Goal: Task Accomplishment & Management: Complete application form

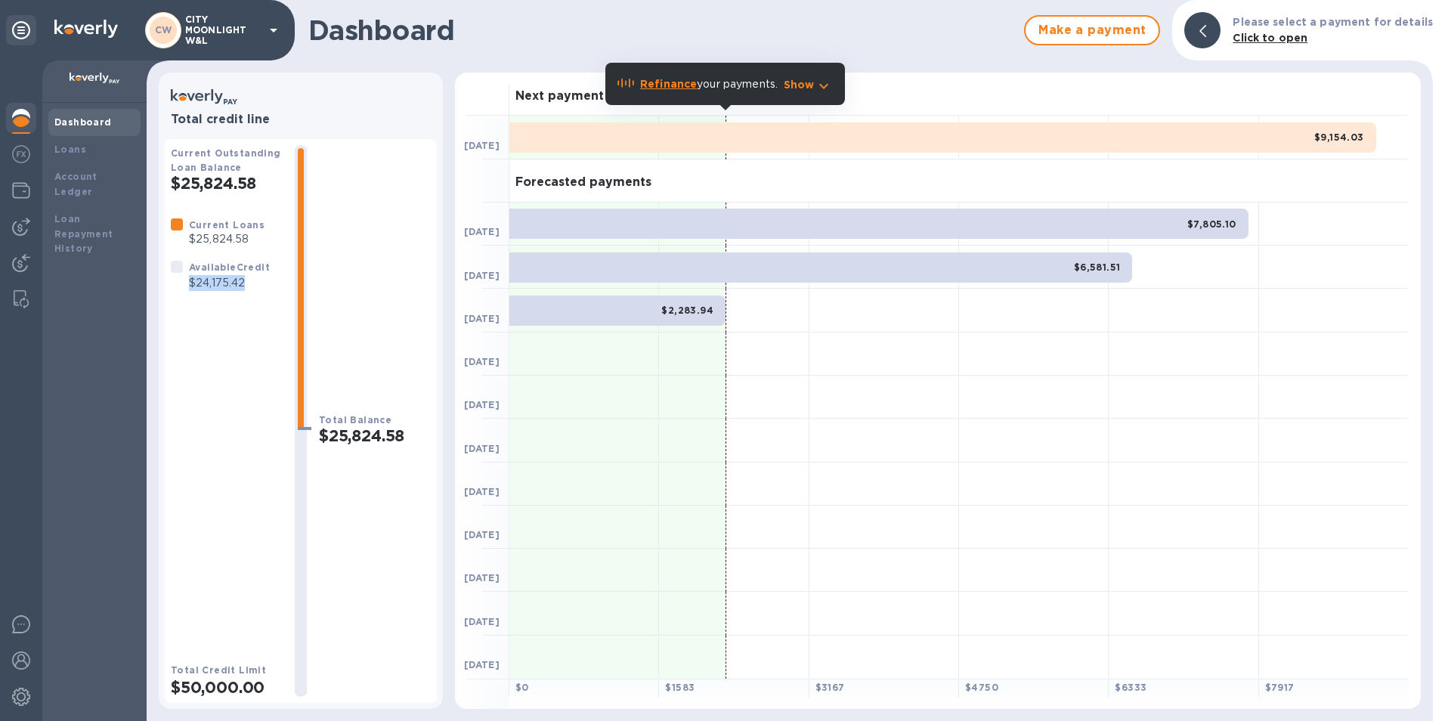
drag, startPoint x: 189, startPoint y: 286, endPoint x: 260, endPoint y: 289, distance: 71.1
click at [260, 289] on p "$24,175.42" at bounding box center [229, 283] width 81 height 16
click at [25, 231] on img at bounding box center [21, 227] width 18 height 18
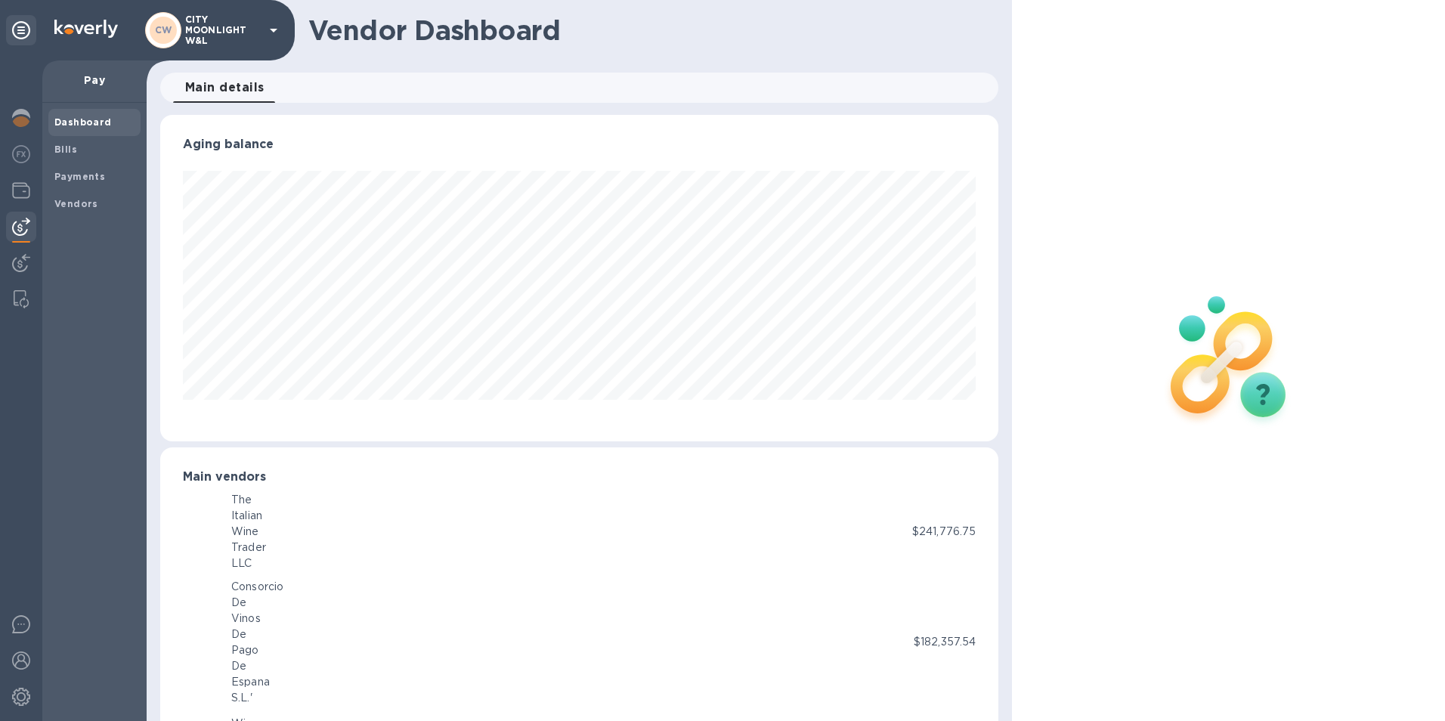
scroll to position [755227, 754721]
click at [74, 147] on b "Bills" at bounding box center [65, 149] width 23 height 11
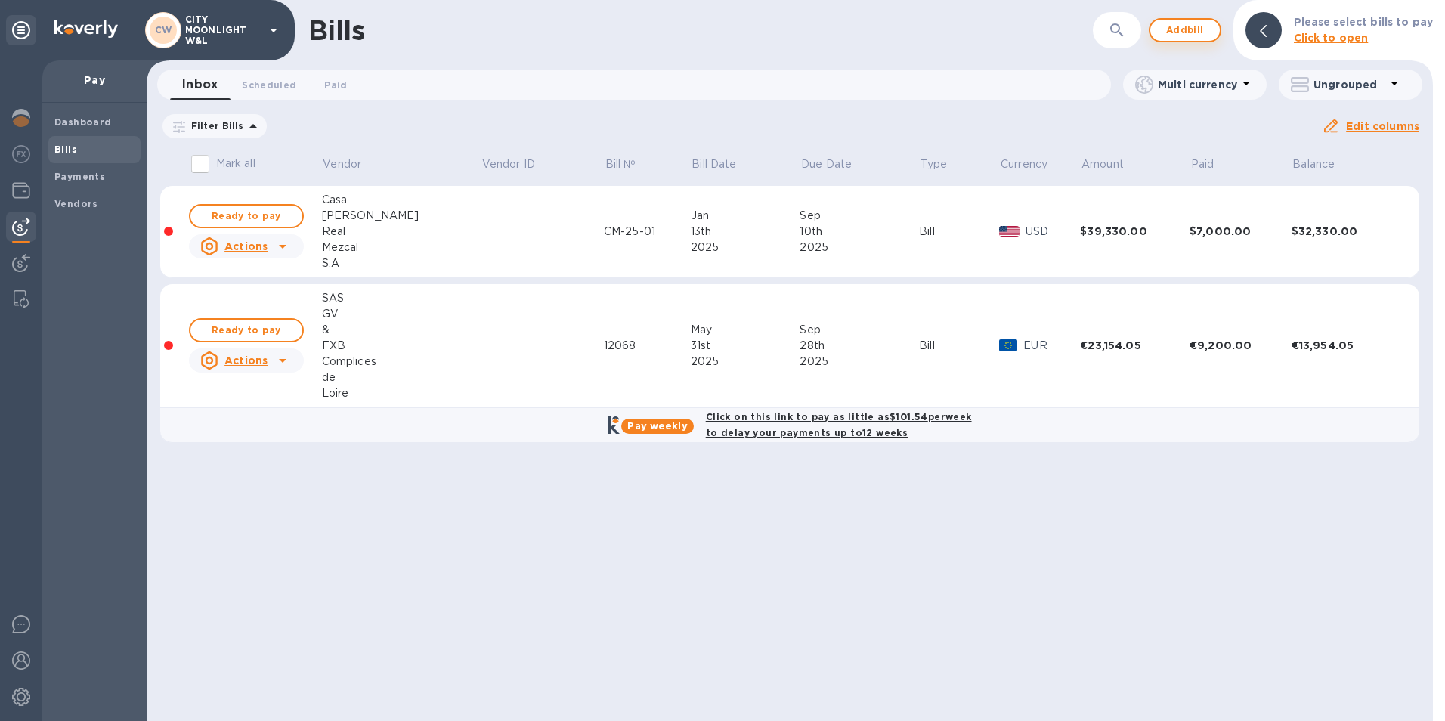
click at [1191, 28] on span "Add bill" at bounding box center [1184, 30] width 45 height 18
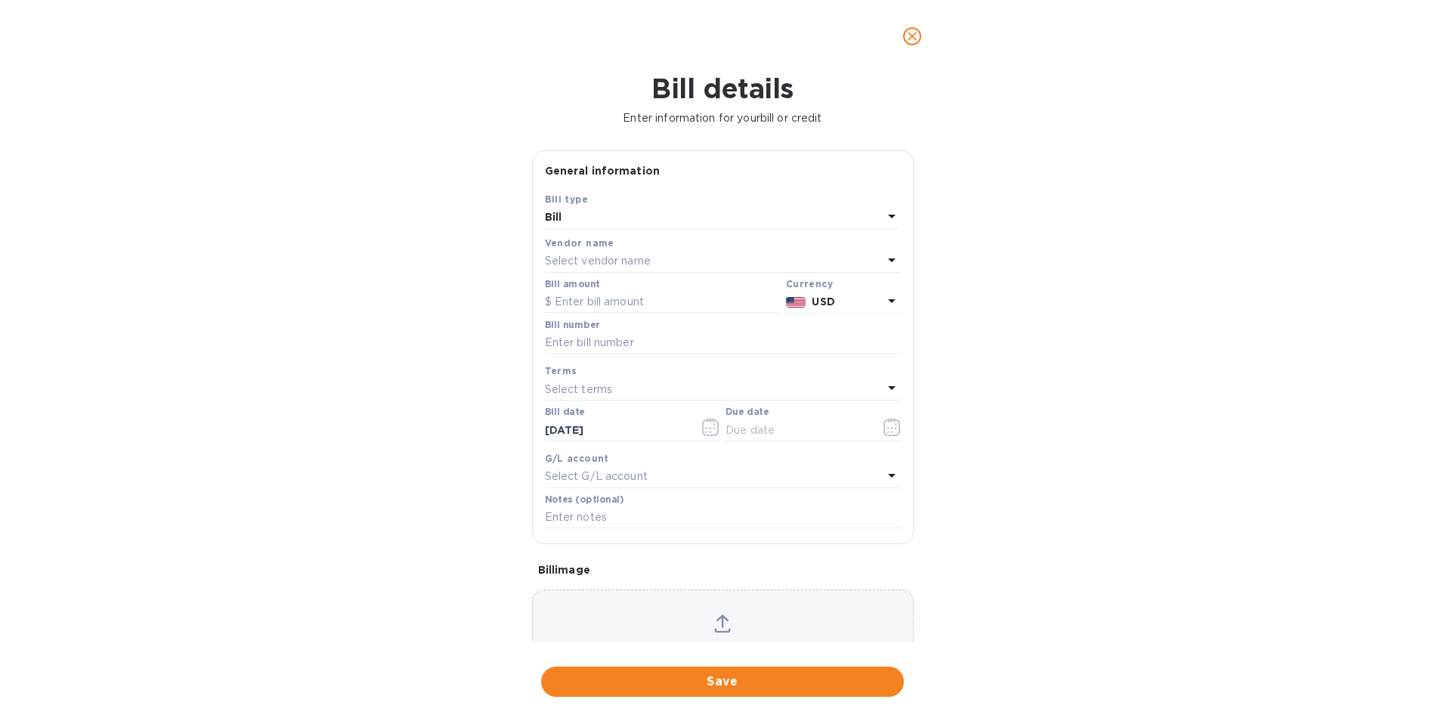
click at [626, 261] on p "Select vendor name" at bounding box center [598, 261] width 106 height 16
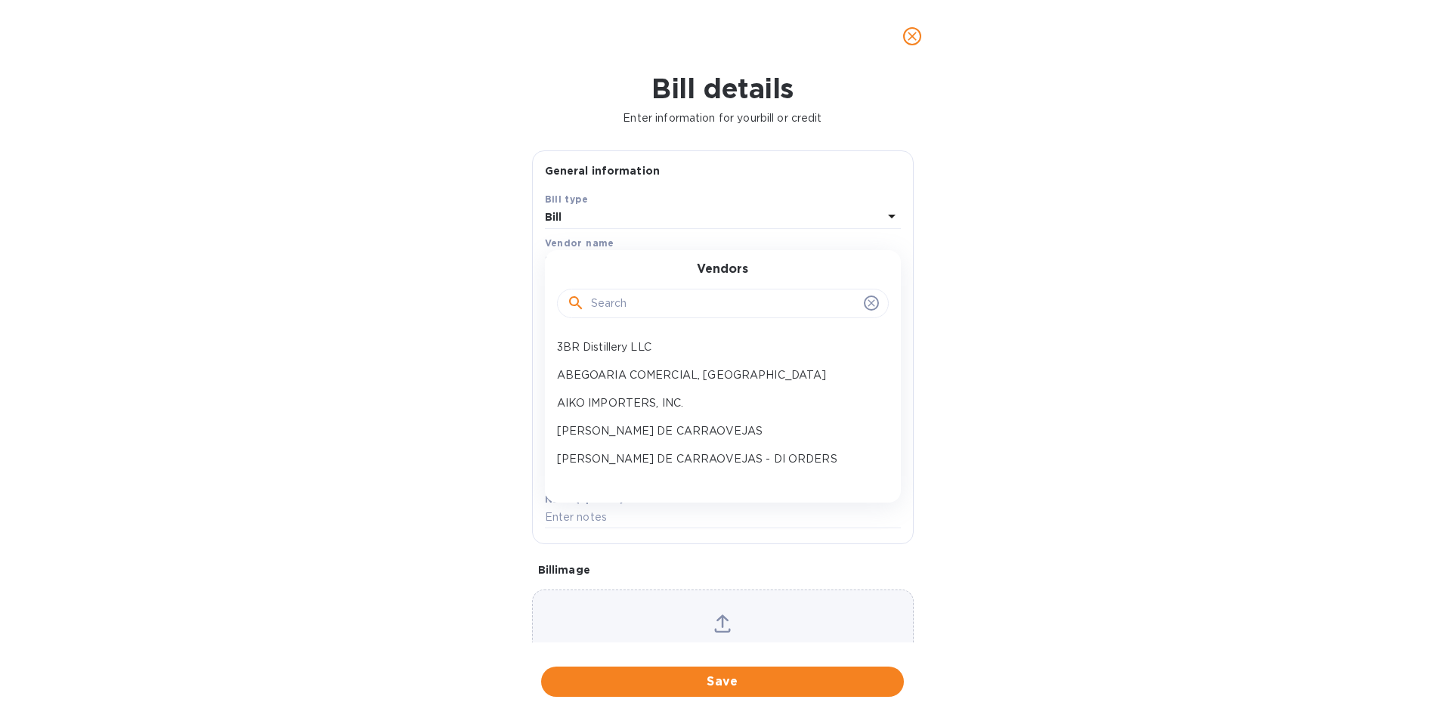
click at [606, 301] on input "text" at bounding box center [724, 303] width 267 height 23
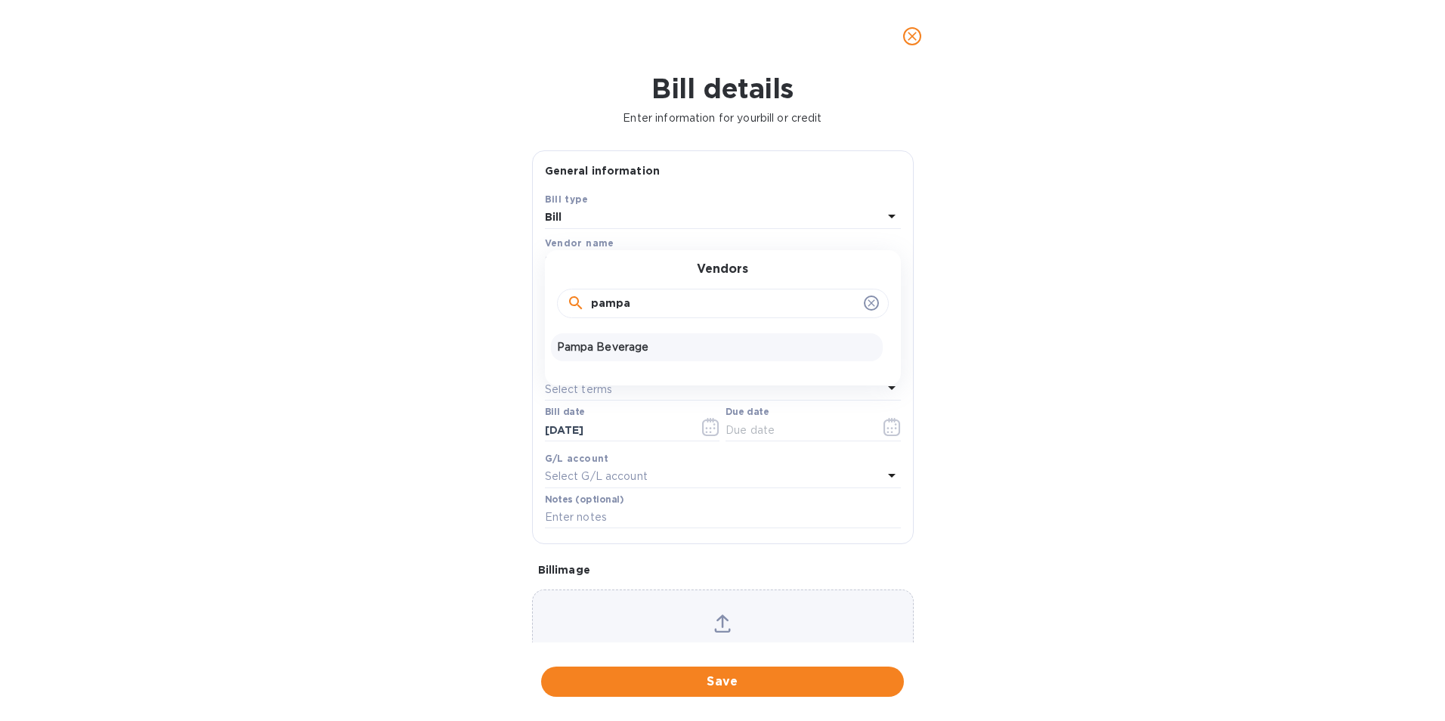
type input "pampa"
click at [610, 343] on p "Pampa Beverage" at bounding box center [717, 347] width 320 height 16
type input "[DATE]"
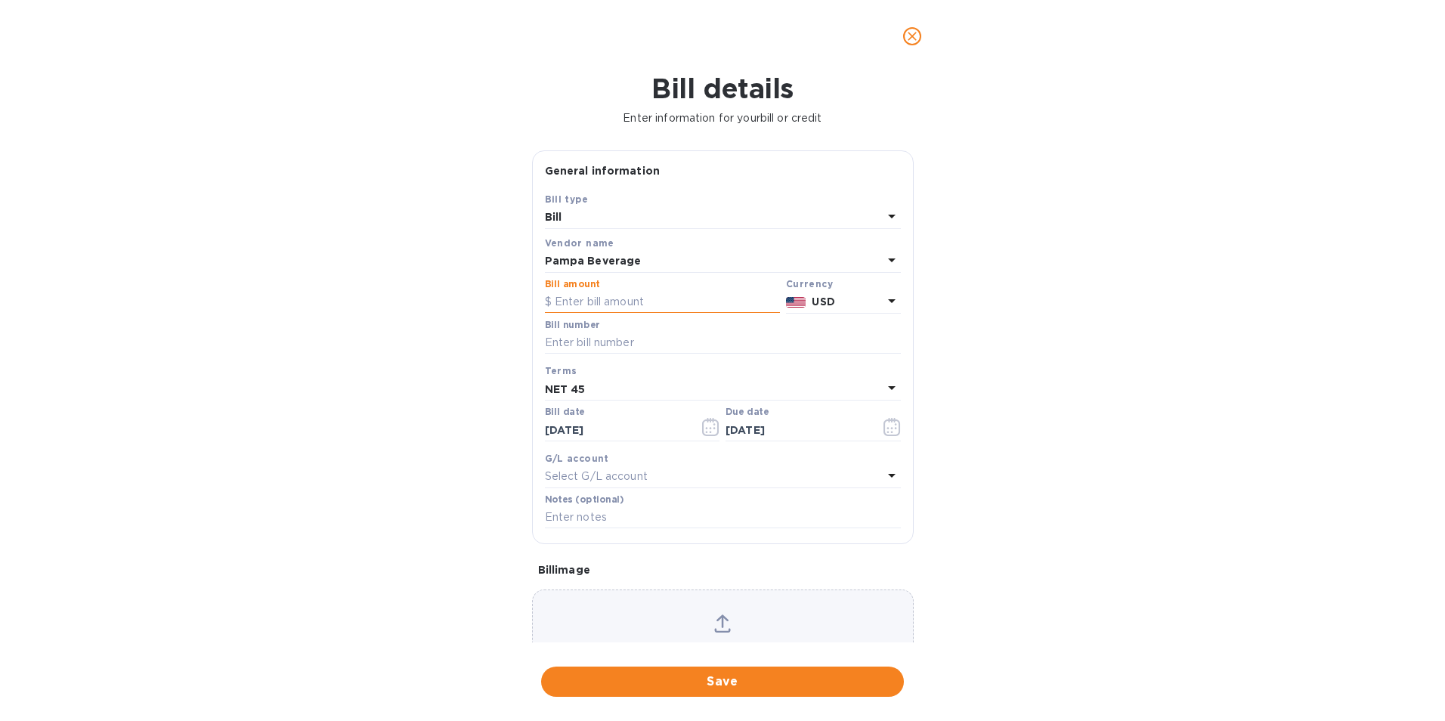
click at [616, 292] on input "text" at bounding box center [662, 302] width 235 height 23
paste input "4,401.00"
type input "4,401.00"
click at [590, 346] on input "text" at bounding box center [723, 343] width 356 height 23
paste input "000034786"
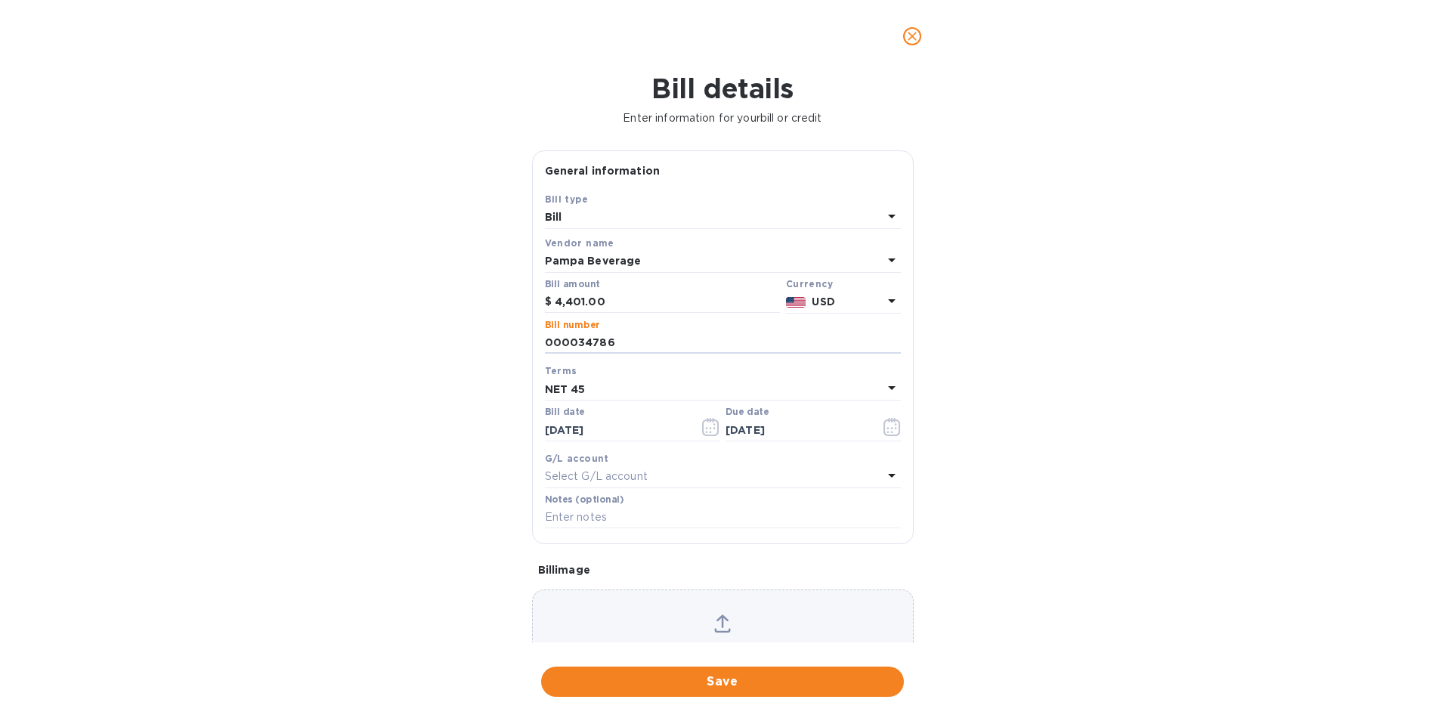
type input "000034786"
click at [623, 425] on input "[DATE]" at bounding box center [616, 430] width 143 height 23
click at [706, 425] on icon "button" at bounding box center [710, 427] width 17 height 18
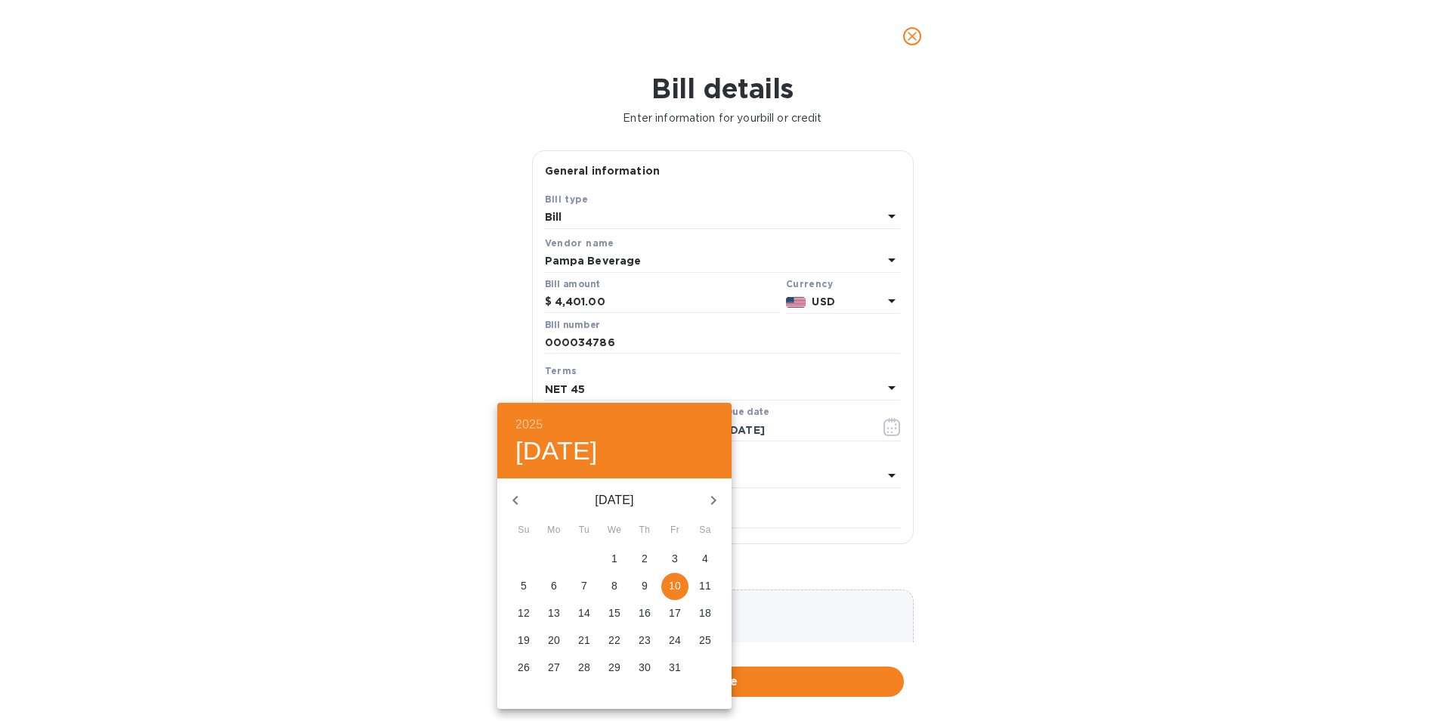
click at [512, 509] on button "button" at bounding box center [515, 500] width 36 height 36
drag, startPoint x: 579, startPoint y: 609, endPoint x: 598, endPoint y: 598, distance: 22.3
click at [580, 609] on p "12" at bounding box center [584, 612] width 12 height 15
type input "[DATE]"
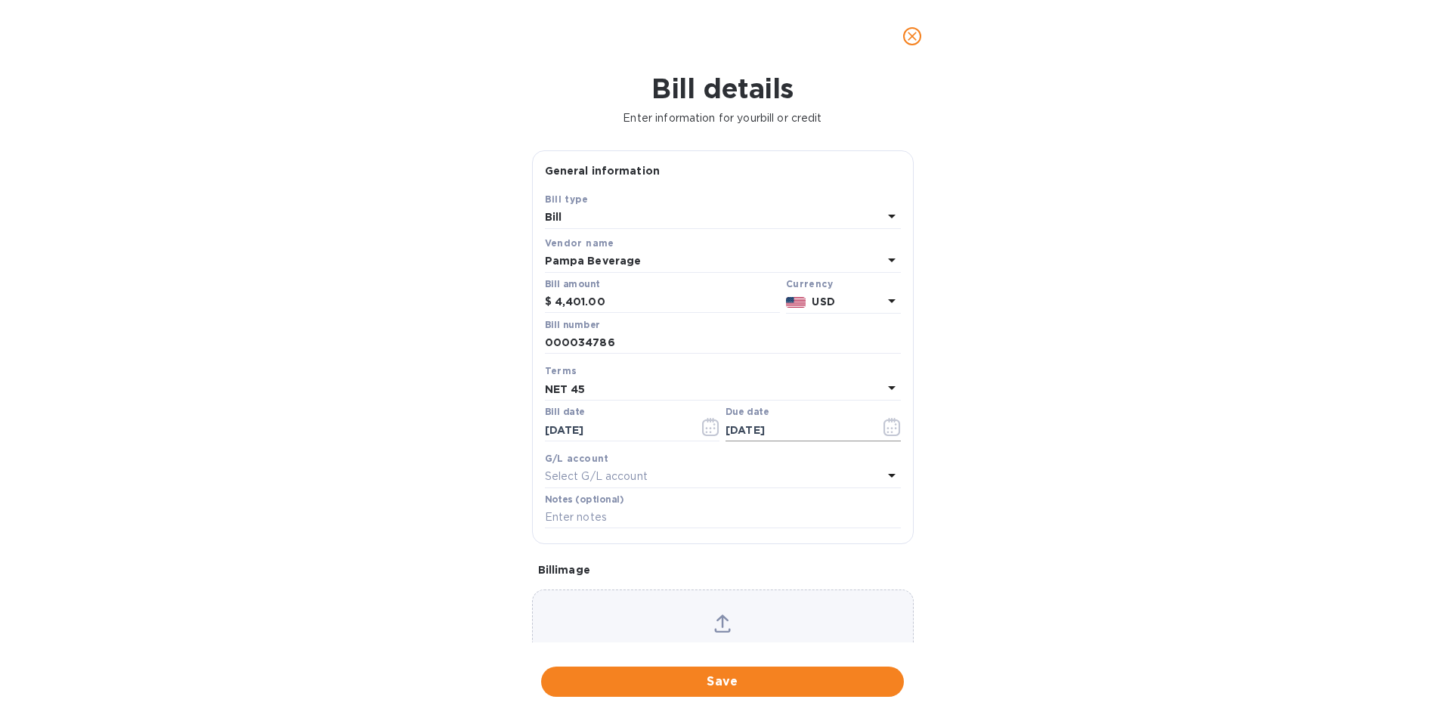
click at [762, 424] on input "[DATE]" at bounding box center [796, 430] width 143 height 23
click at [892, 423] on icon "button" at bounding box center [891, 427] width 17 height 18
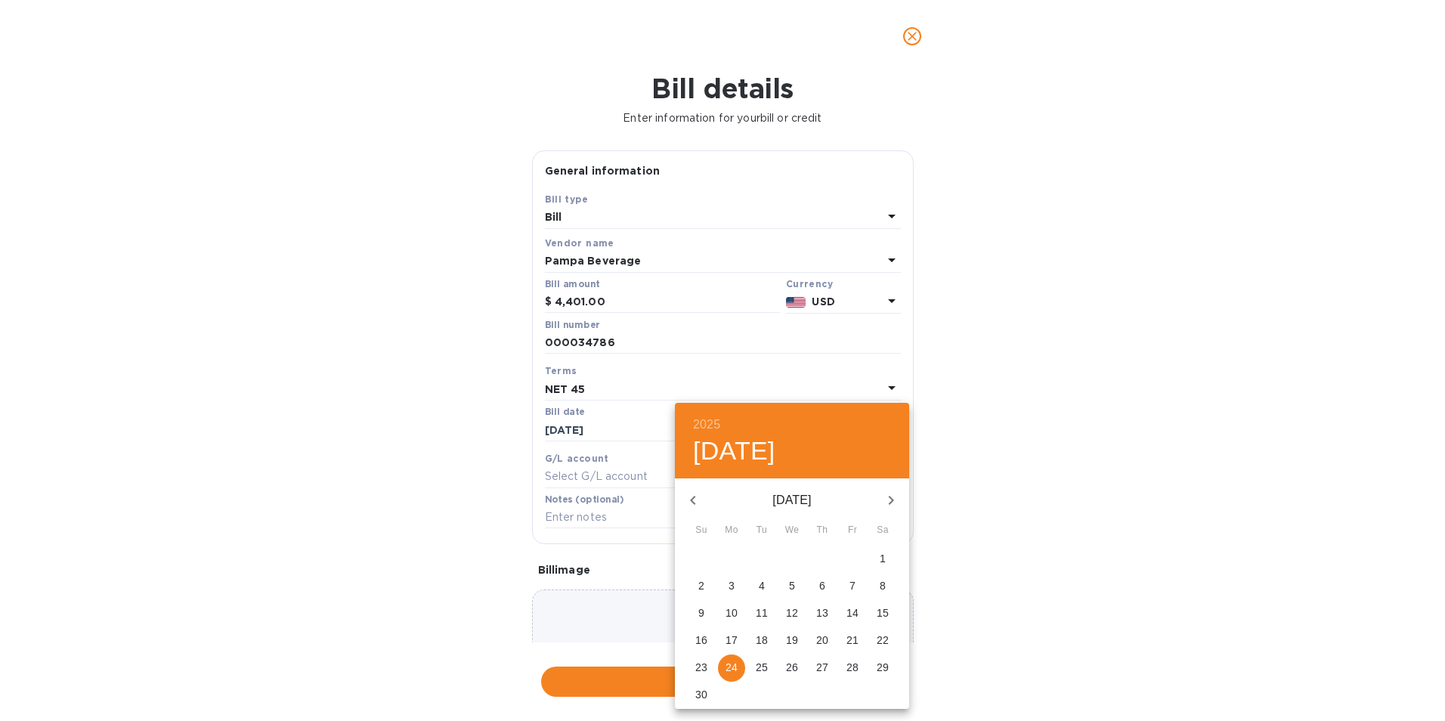
click at [686, 498] on icon "button" at bounding box center [693, 500] width 18 height 18
click at [694, 505] on icon "button" at bounding box center [693, 500] width 18 height 18
click at [845, 638] on span "26" at bounding box center [852, 639] width 27 height 15
type input "[DATE]"
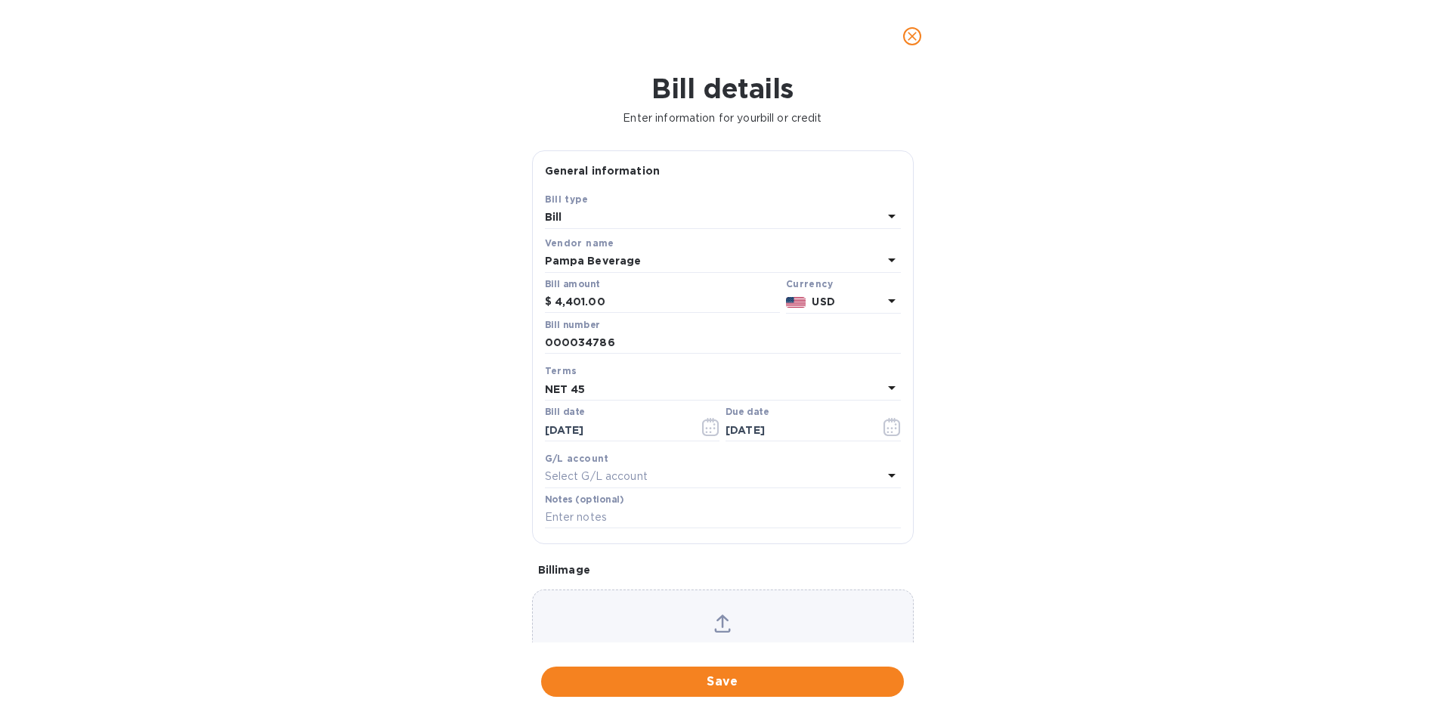
click at [623, 468] on p "Select G/L account" at bounding box center [596, 476] width 103 height 16
click at [933, 459] on div "Bill details Enter information for your bill or credit General information Save…" at bounding box center [722, 397] width 1445 height 648
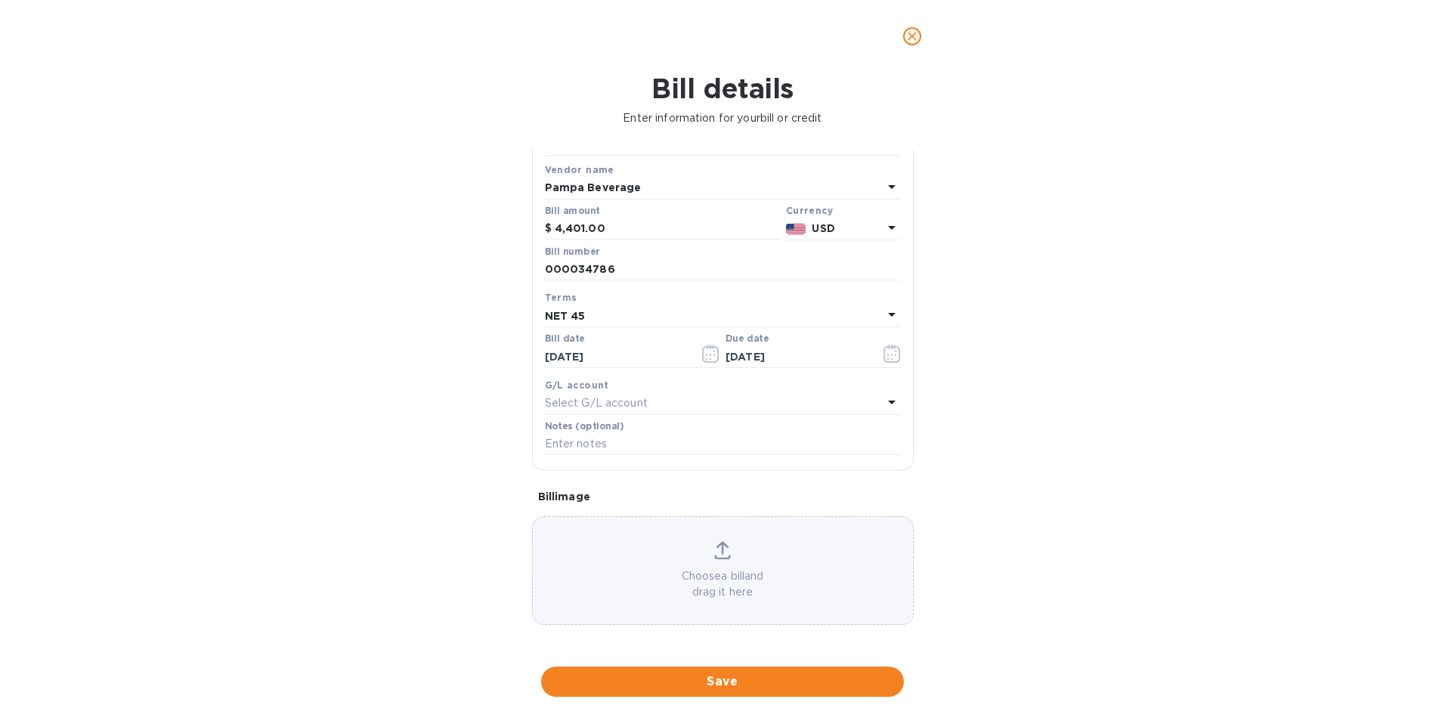
scroll to position [74, 0]
click at [722, 677] on span "Save" at bounding box center [722, 681] width 338 height 18
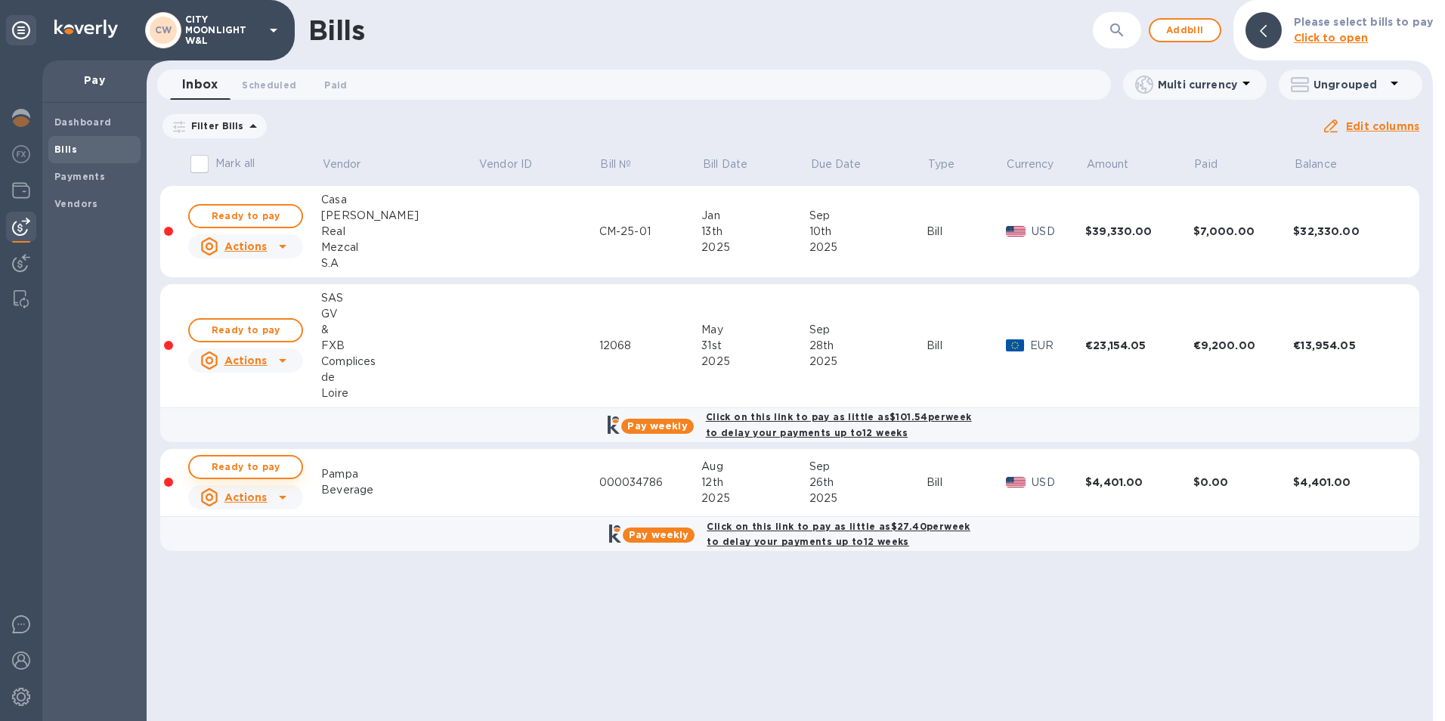
click at [259, 463] on span "Ready to pay" at bounding box center [246, 467] width 88 height 18
click at [274, 463] on span "Ready to pay" at bounding box center [246, 467] width 88 height 18
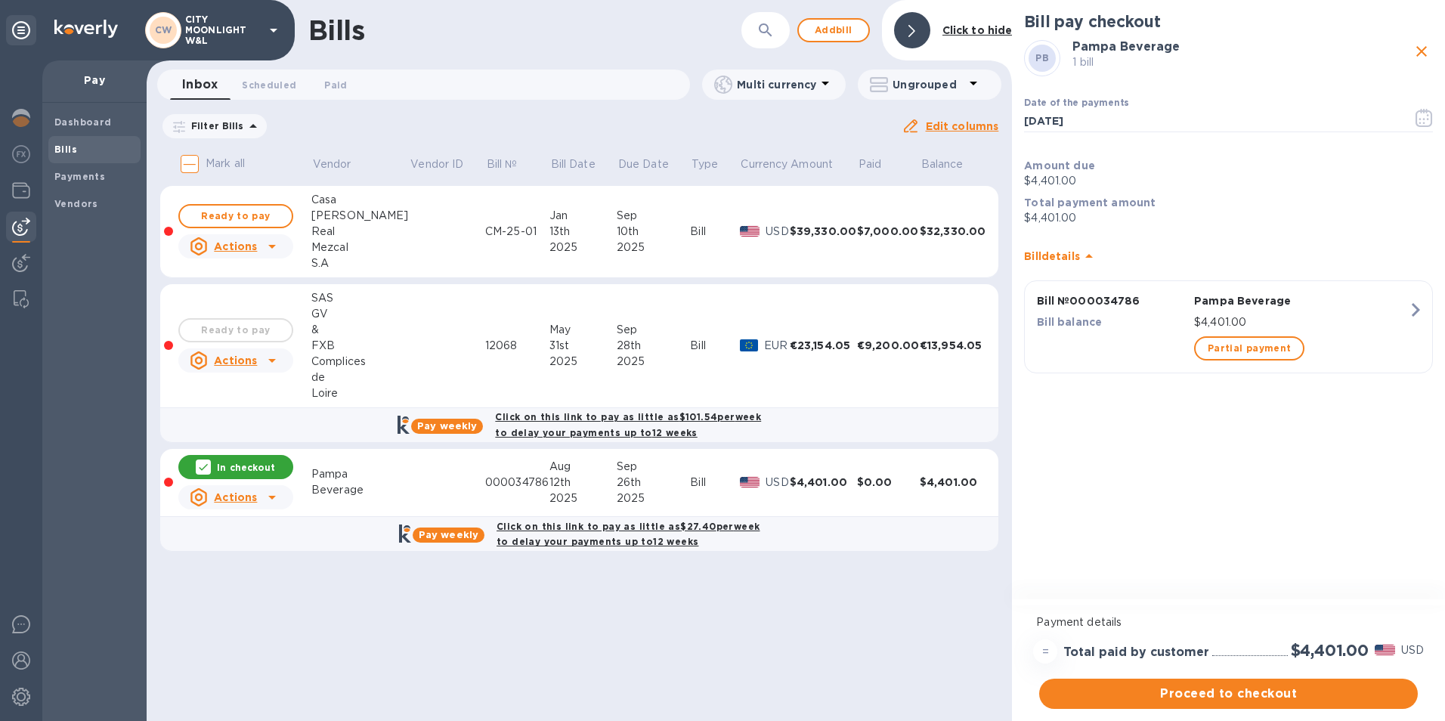
click at [1071, 217] on p "$4,401.00" at bounding box center [1228, 218] width 409 height 16
click at [1210, 354] on span "Partial payment" at bounding box center [1248, 348] width 83 height 18
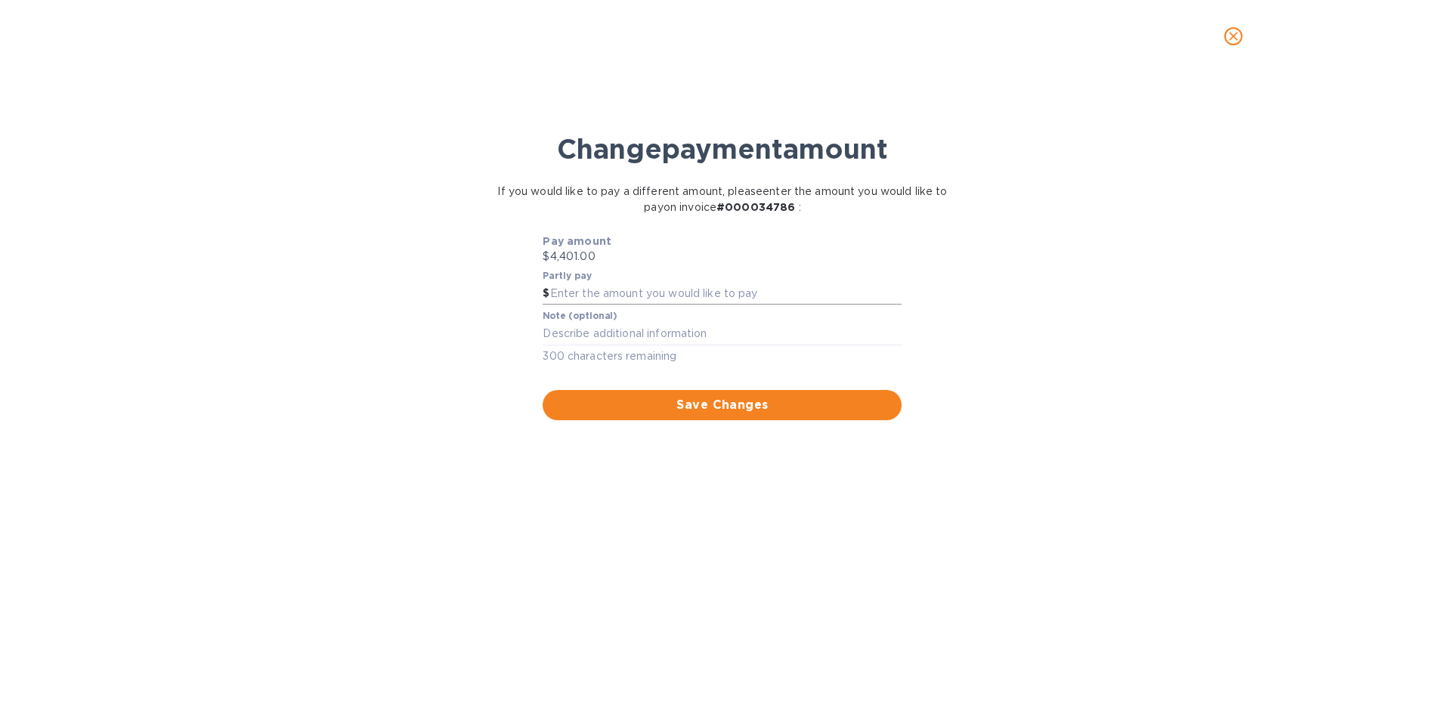
click at [589, 295] on input "text" at bounding box center [726, 294] width 352 height 23
type input "4,008.3"
click at [654, 331] on textarea at bounding box center [721, 333] width 359 height 13
type textarea "c"
type textarea "City Moonlight Payment"
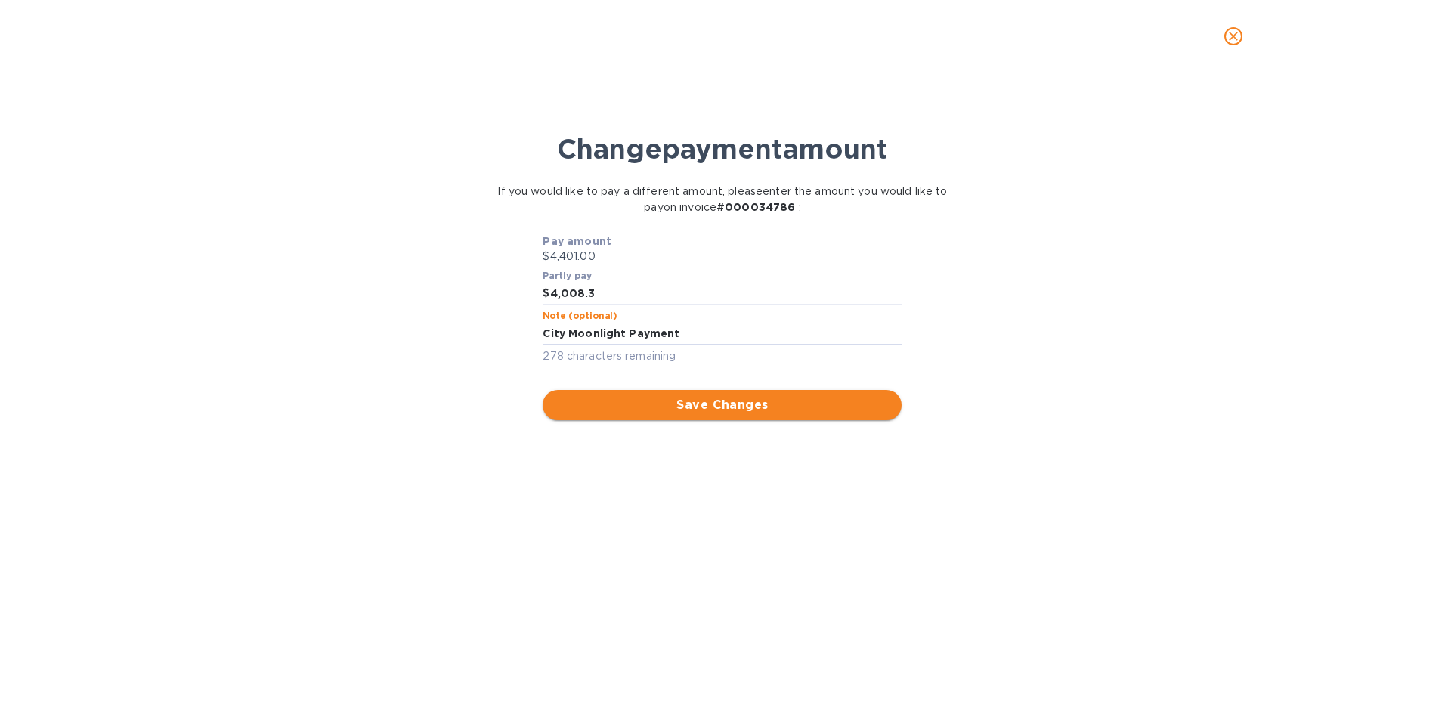
click at [748, 413] on span "Save Changes" at bounding box center [722, 405] width 335 height 18
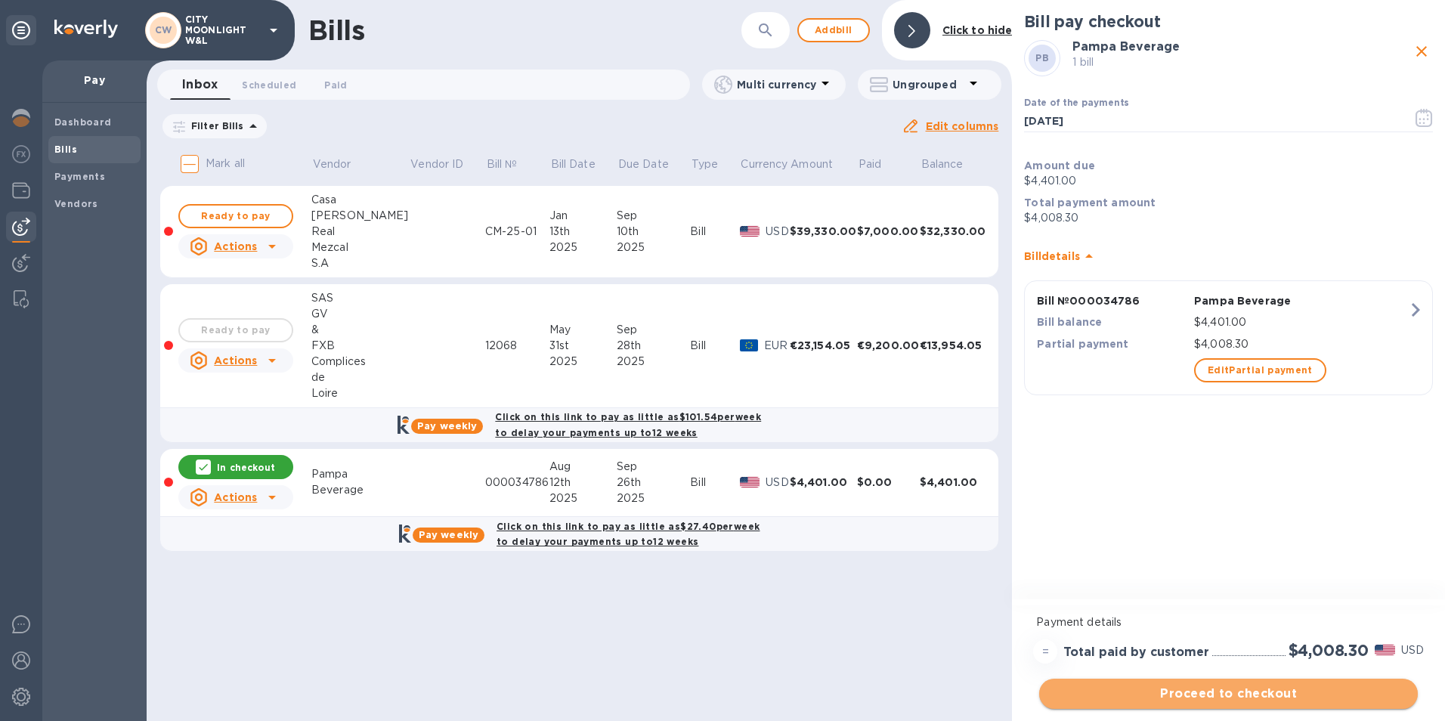
click at [1222, 694] on span "Proceed to checkout" at bounding box center [1228, 694] width 354 height 18
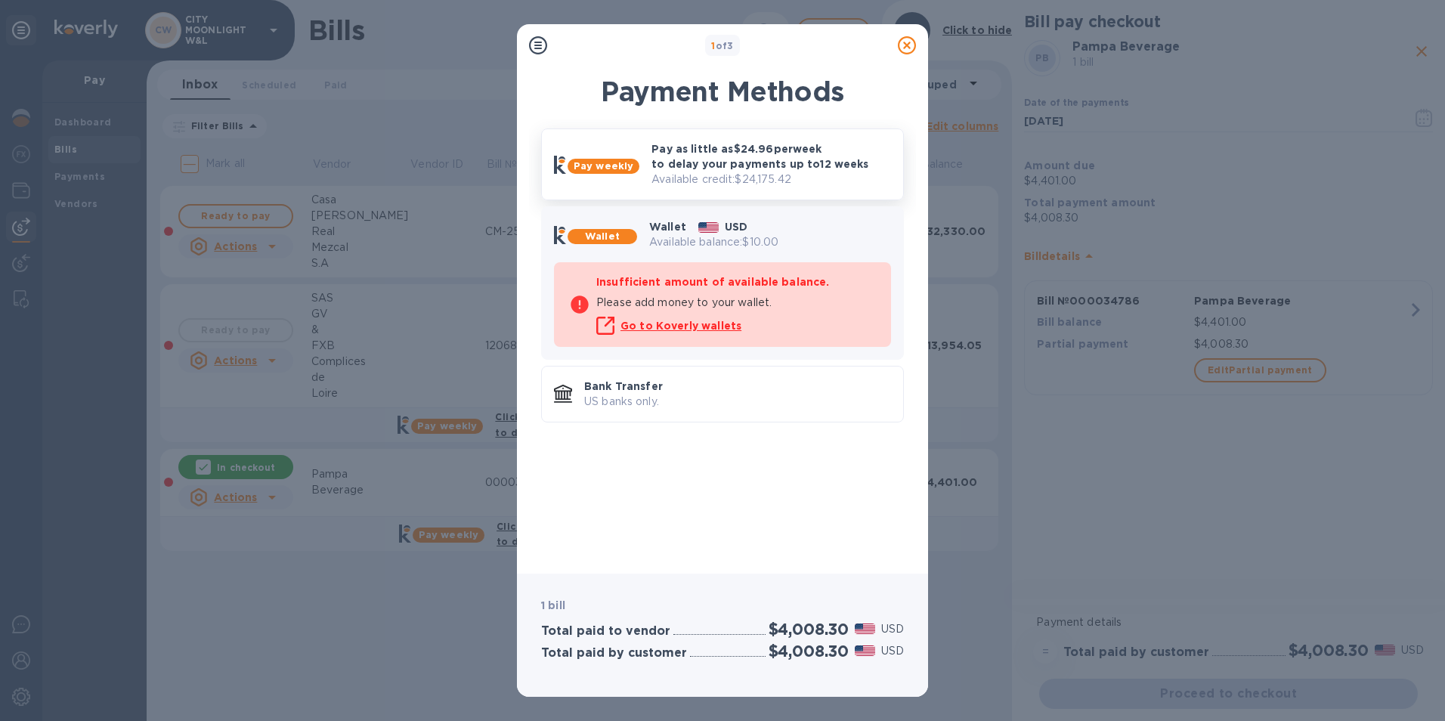
click at [685, 146] on p "Pay as little as $24.96 per week to delay your payments up to 12 weeks" at bounding box center [771, 156] width 240 height 30
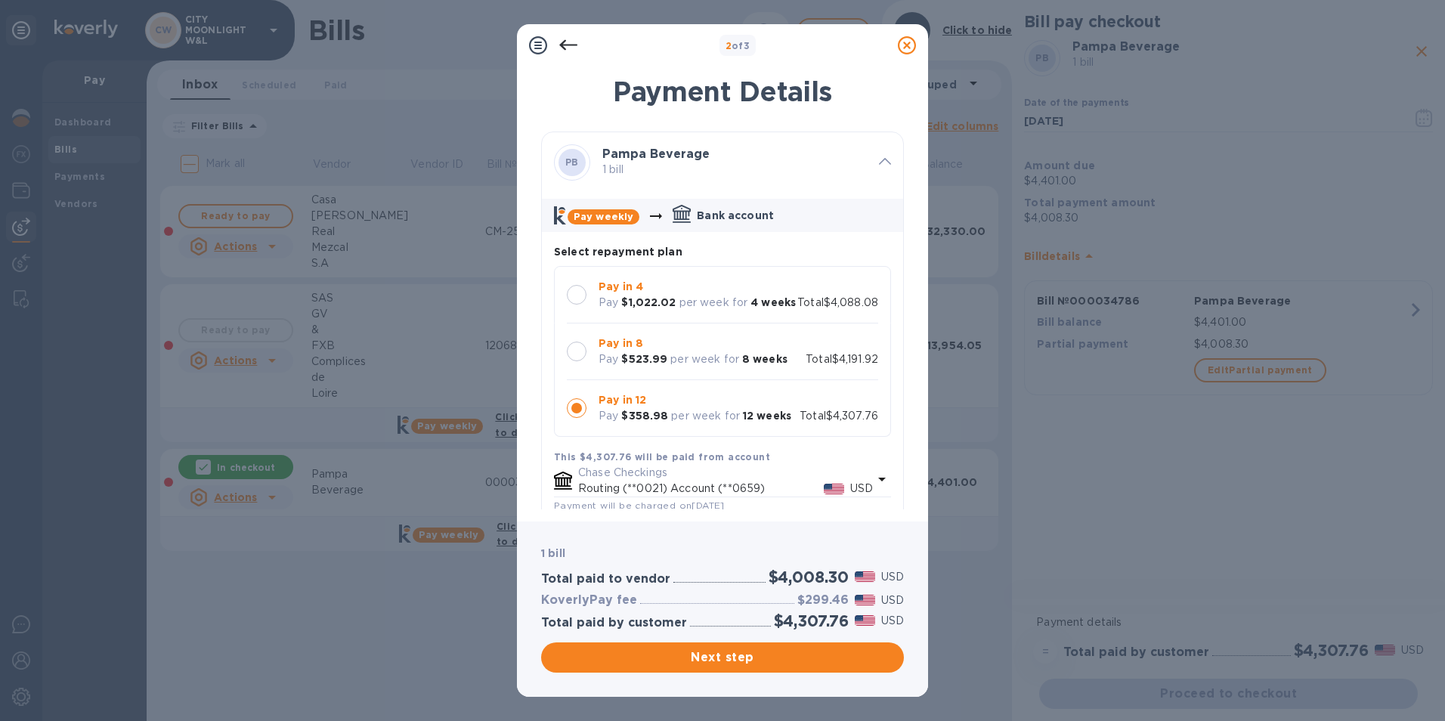
click at [576, 292] on div at bounding box center [577, 295] width 20 height 20
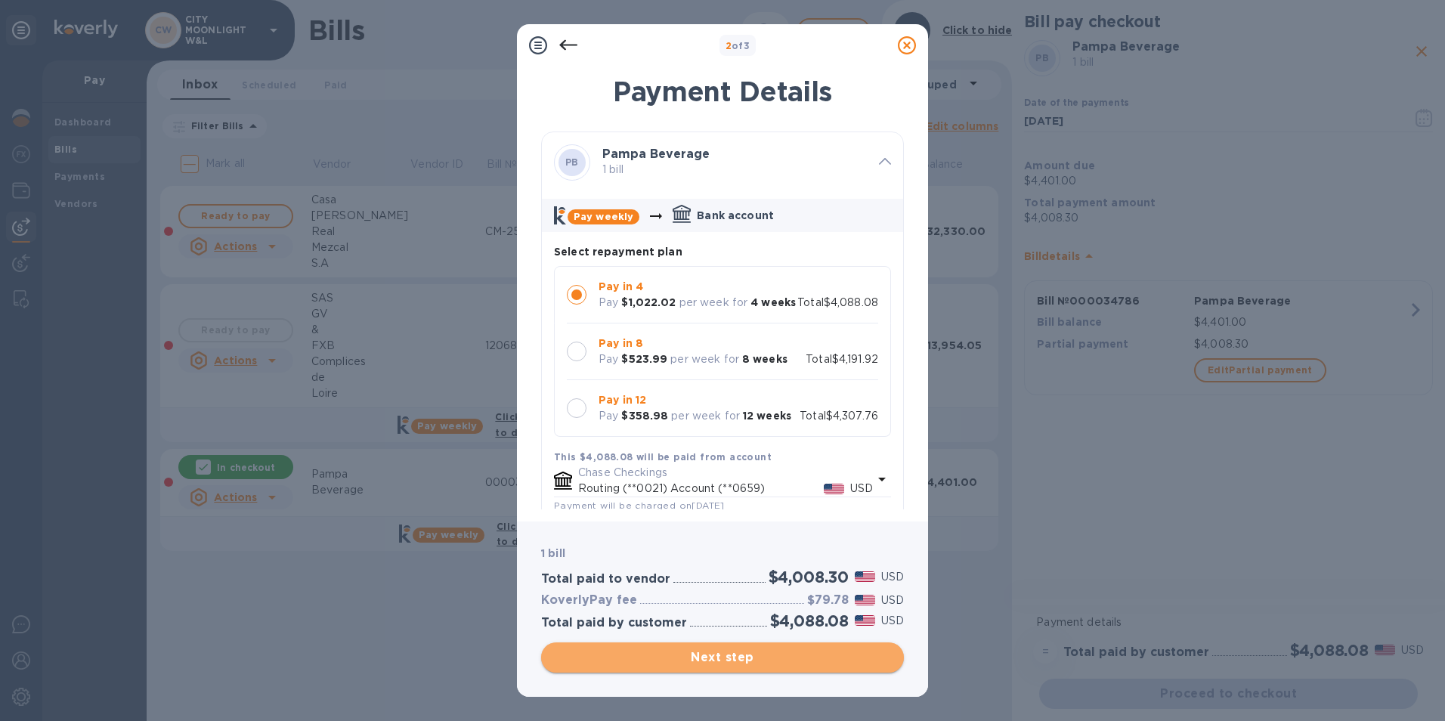
click at [710, 657] on span "Next step" at bounding box center [722, 657] width 338 height 18
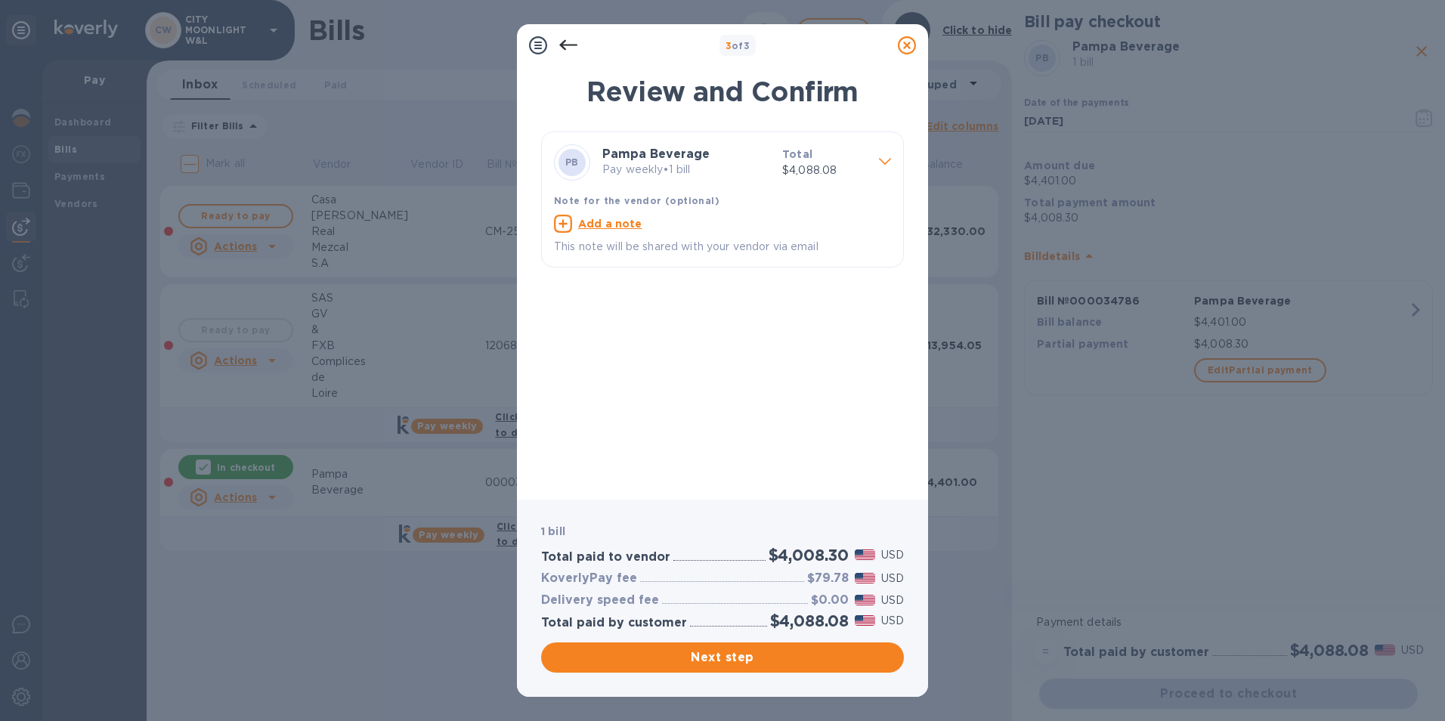
click at [823, 580] on h3 "$79.78" at bounding box center [828, 578] width 42 height 14
click at [715, 652] on span "Next step" at bounding box center [722, 657] width 338 height 18
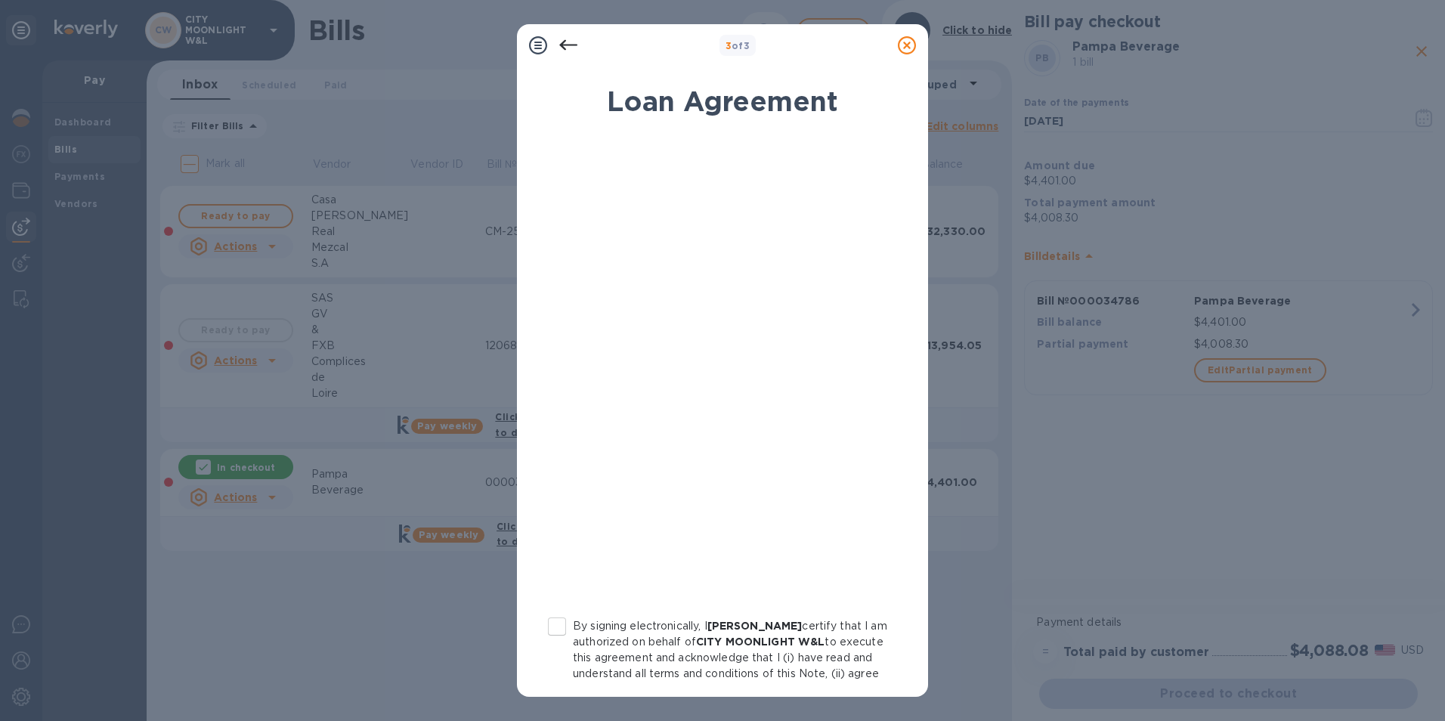
scroll to position [140, 0]
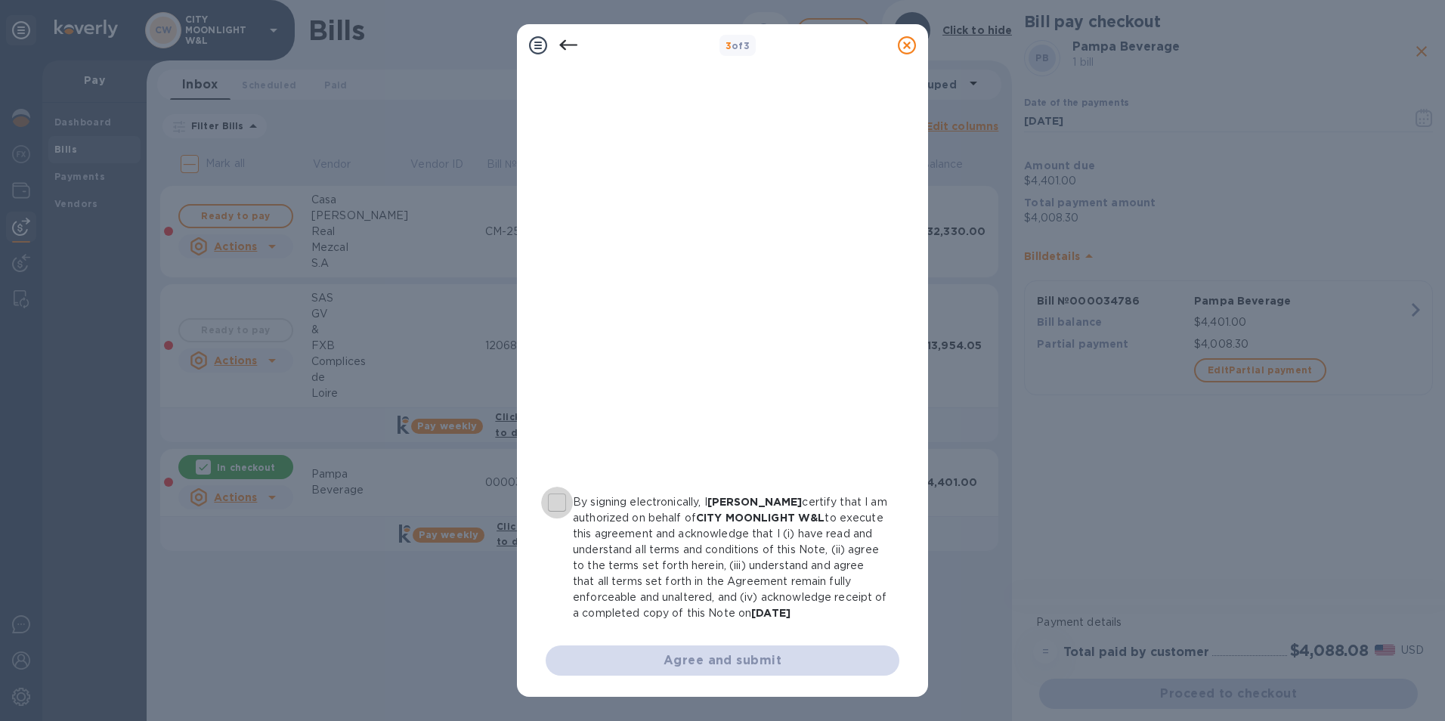
click at [558, 489] on input "By signing electronically, I [PERSON_NAME] certify that I am authorized on beha…" at bounding box center [557, 503] width 32 height 32
checkbox input "true"
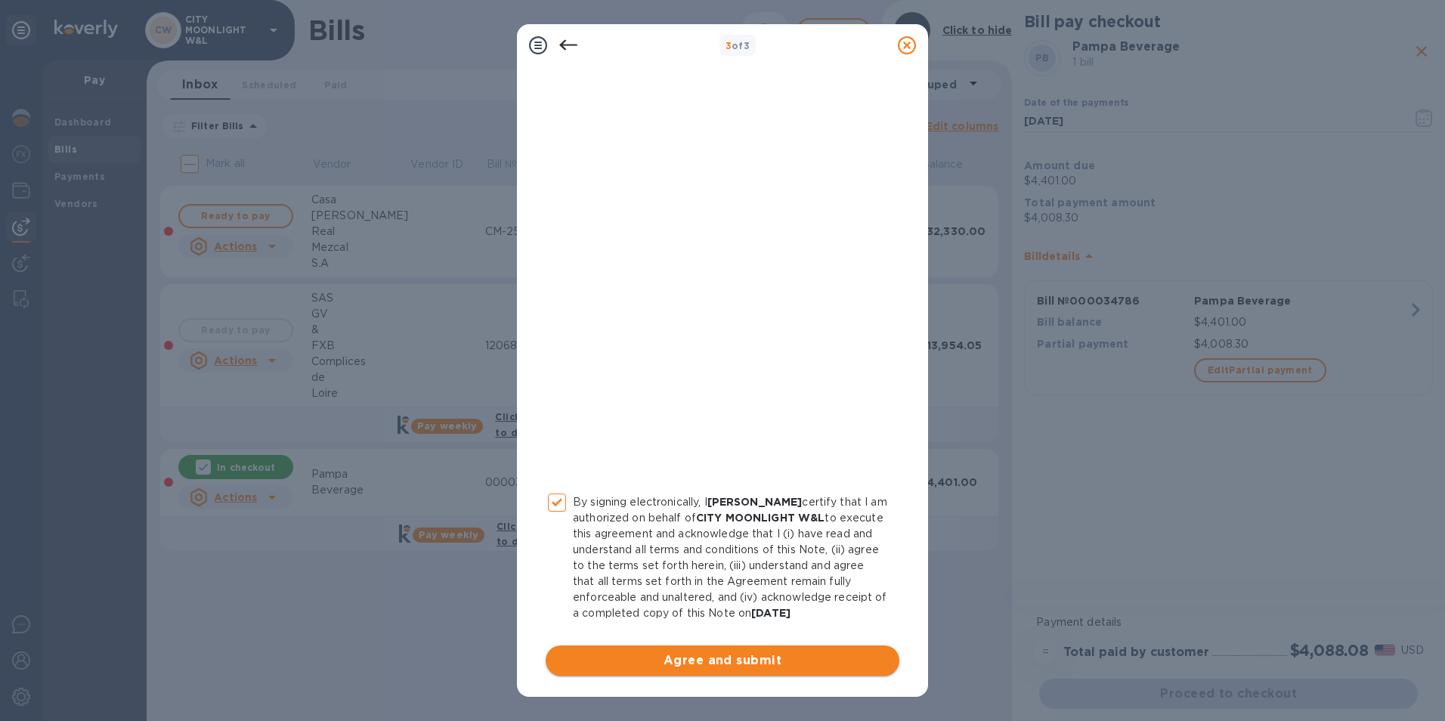
click at [666, 655] on span "Agree and submit" at bounding box center [722, 660] width 329 height 18
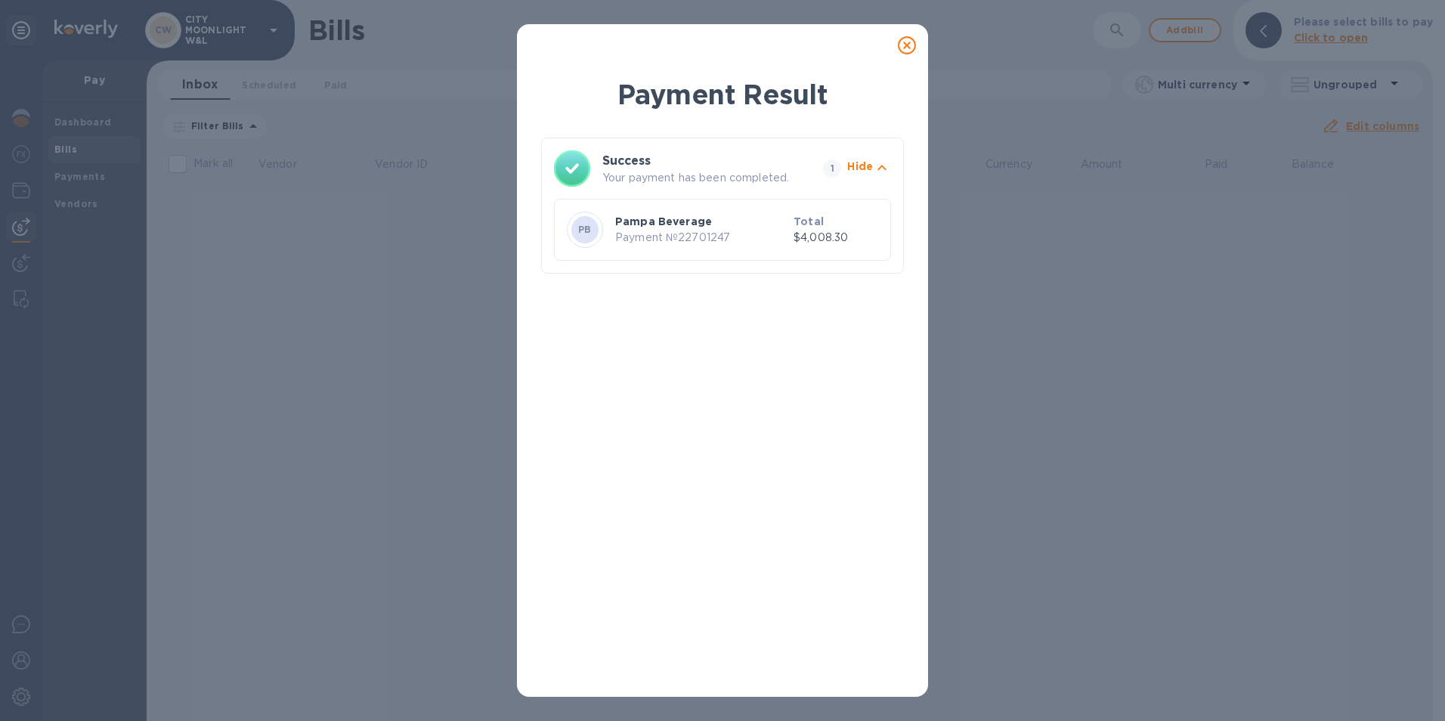
click at [650, 231] on p "Payment № 22701247" at bounding box center [701, 238] width 172 height 16
click at [907, 40] on icon at bounding box center [907, 45] width 18 height 18
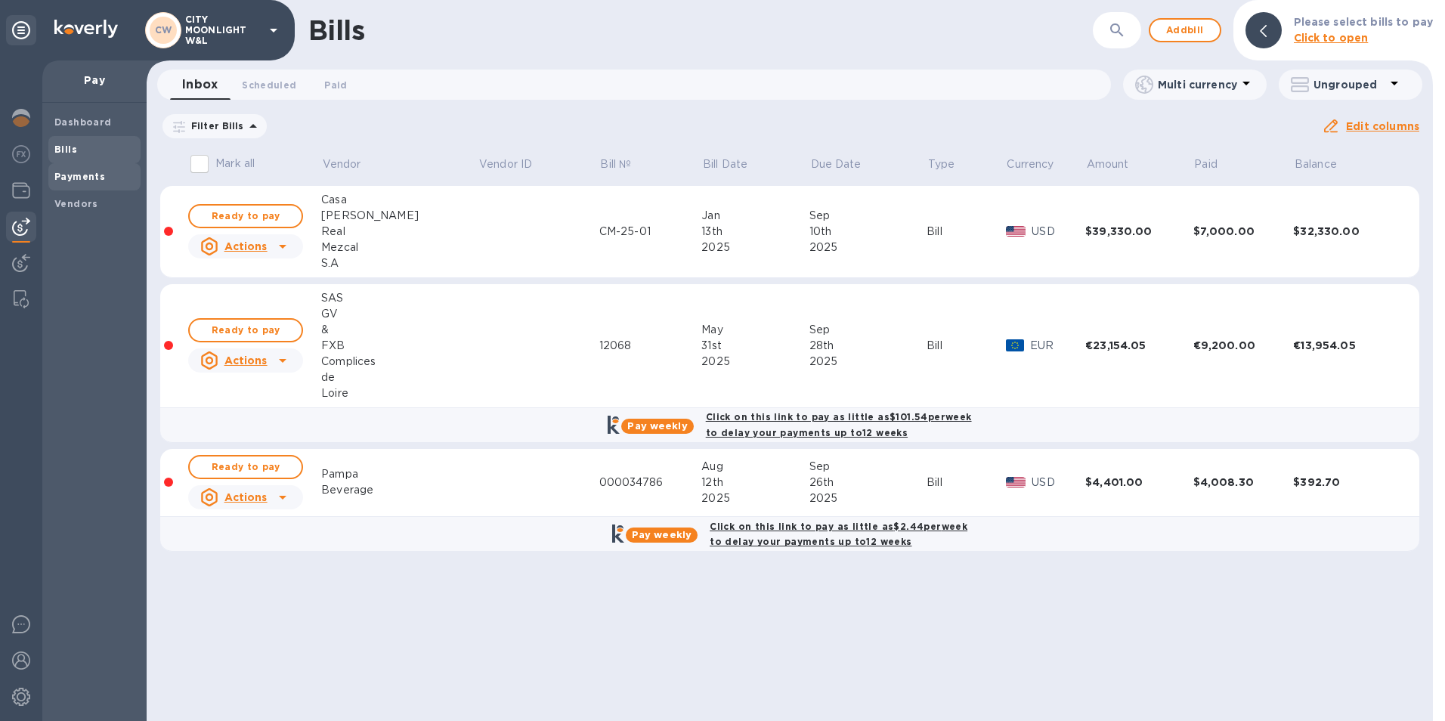
click at [85, 175] on b "Payments" at bounding box center [79, 176] width 51 height 11
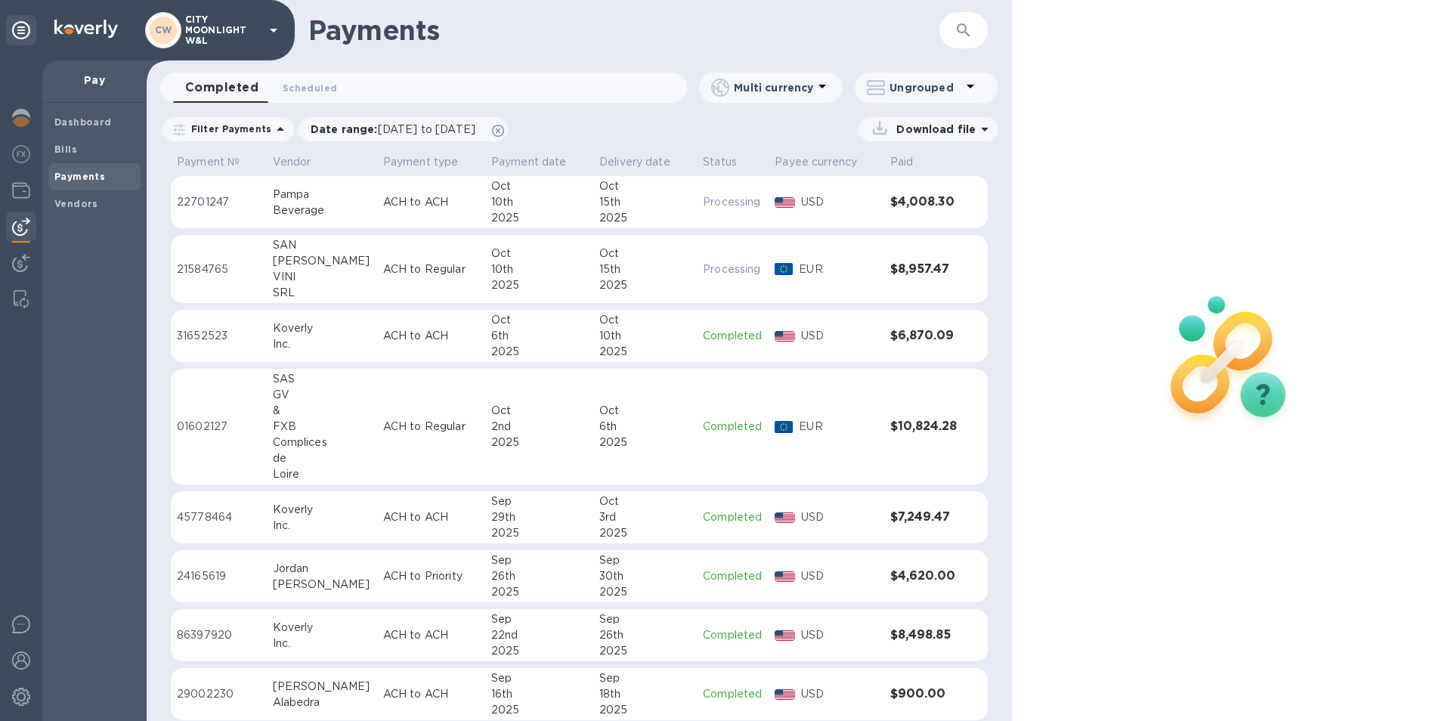
click at [216, 198] on p "22701247" at bounding box center [219, 202] width 84 height 16
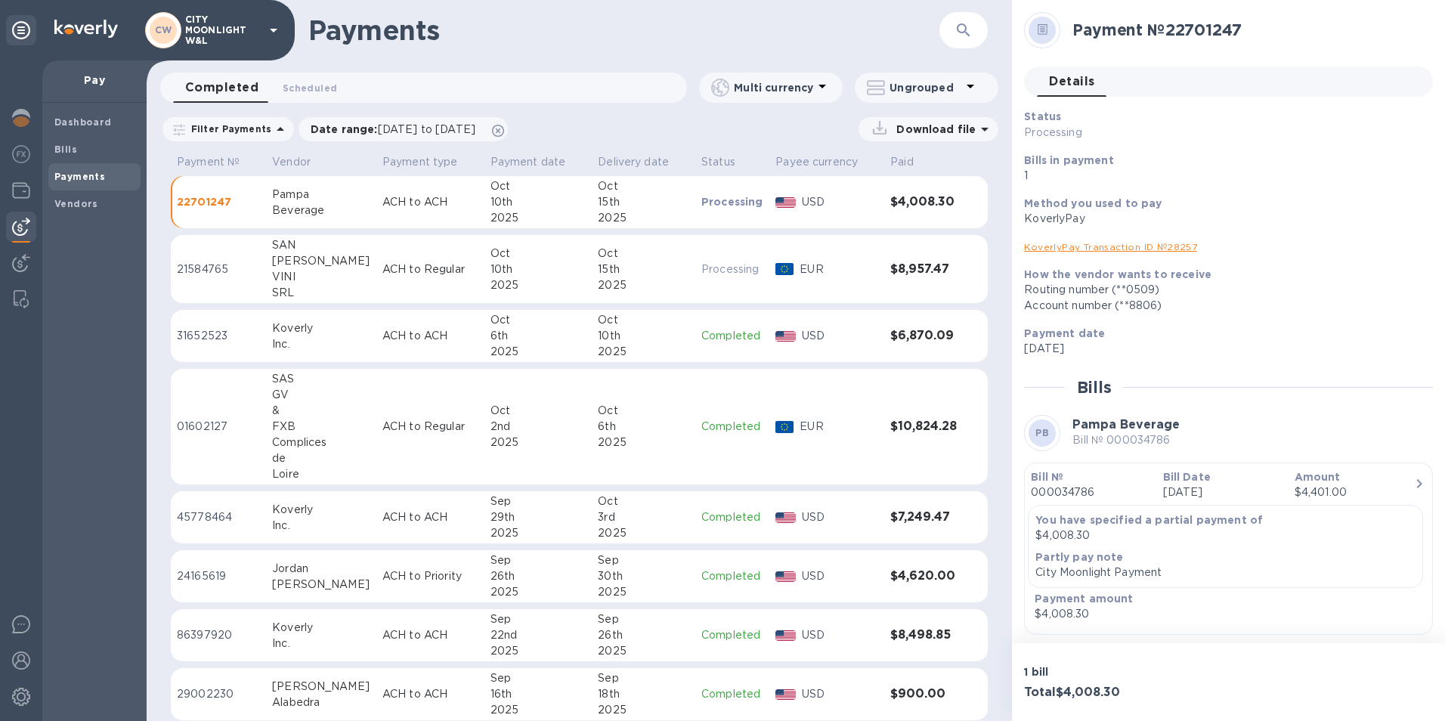
click at [1078, 32] on h2 "Payment № 22701247" at bounding box center [1246, 29] width 348 height 19
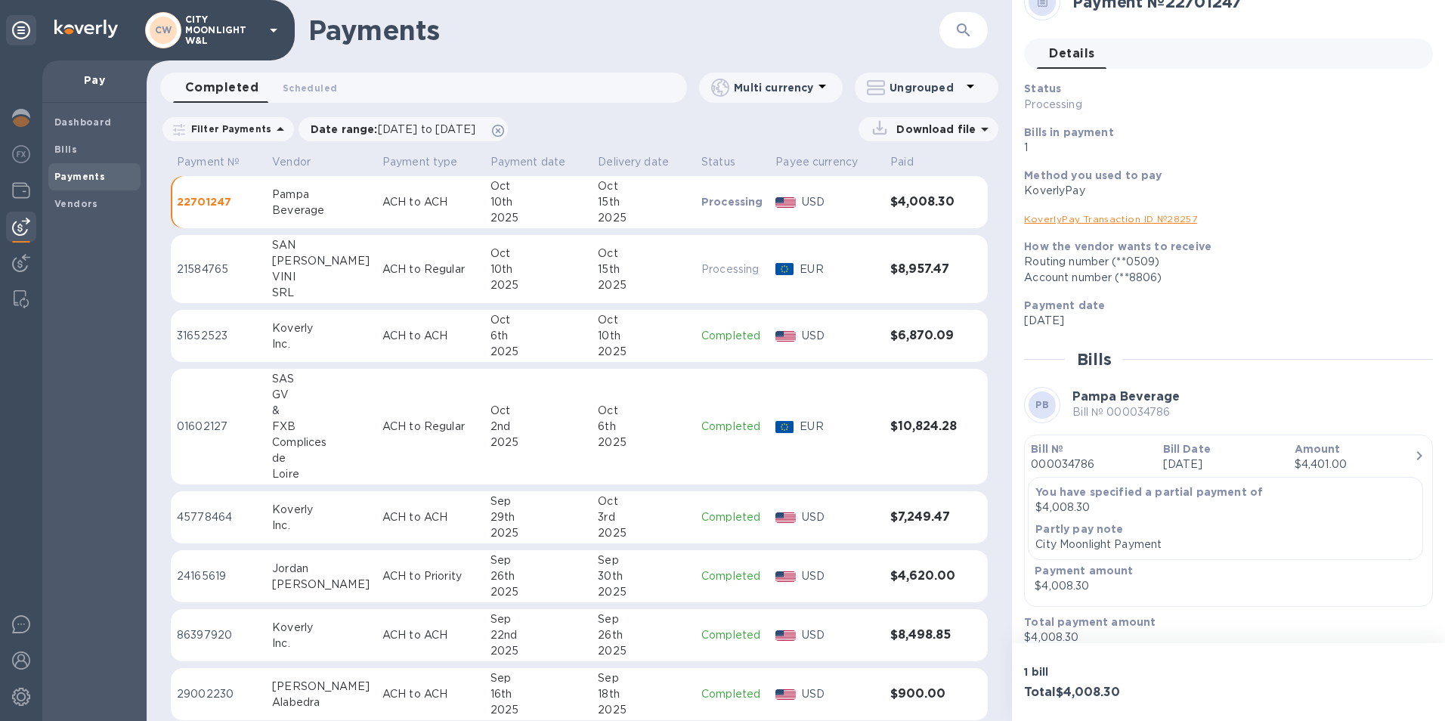
scroll to position [42, 0]
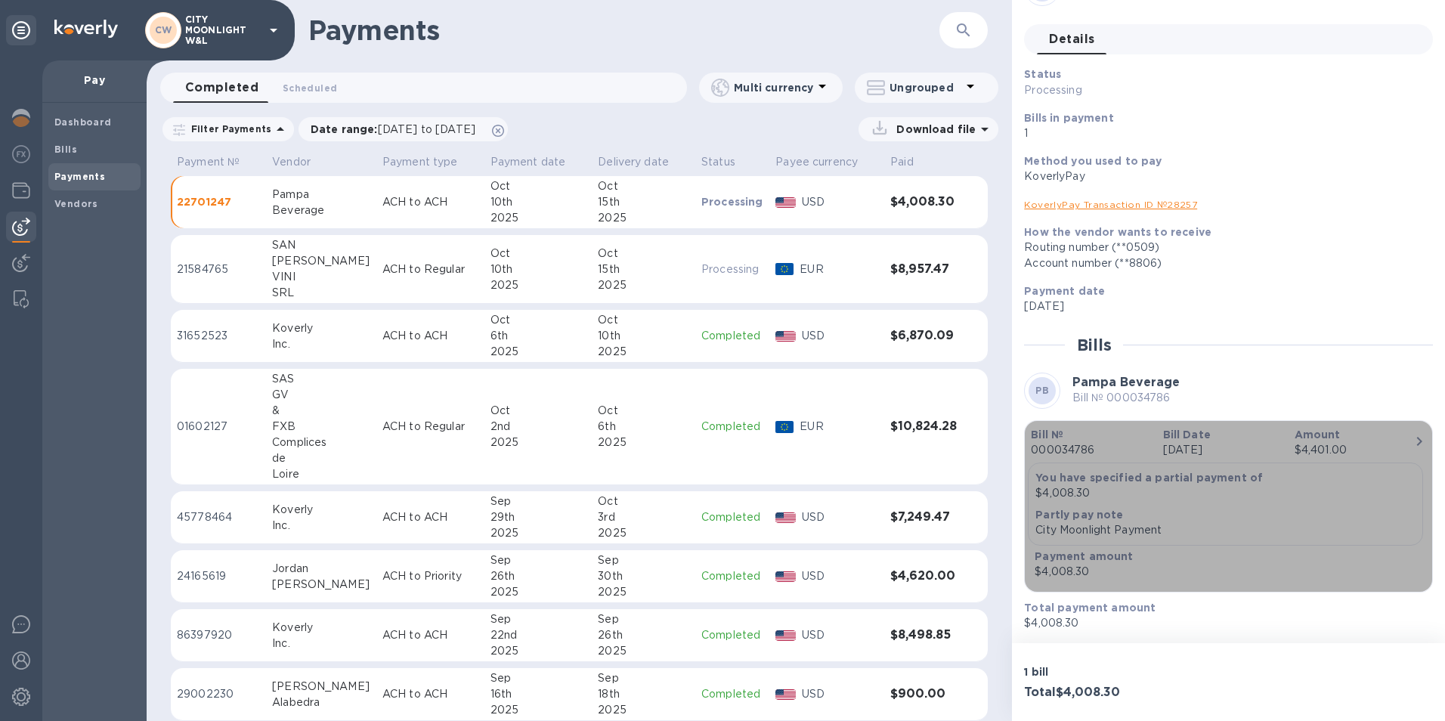
click at [1410, 437] on icon "button" at bounding box center [1419, 441] width 18 height 18
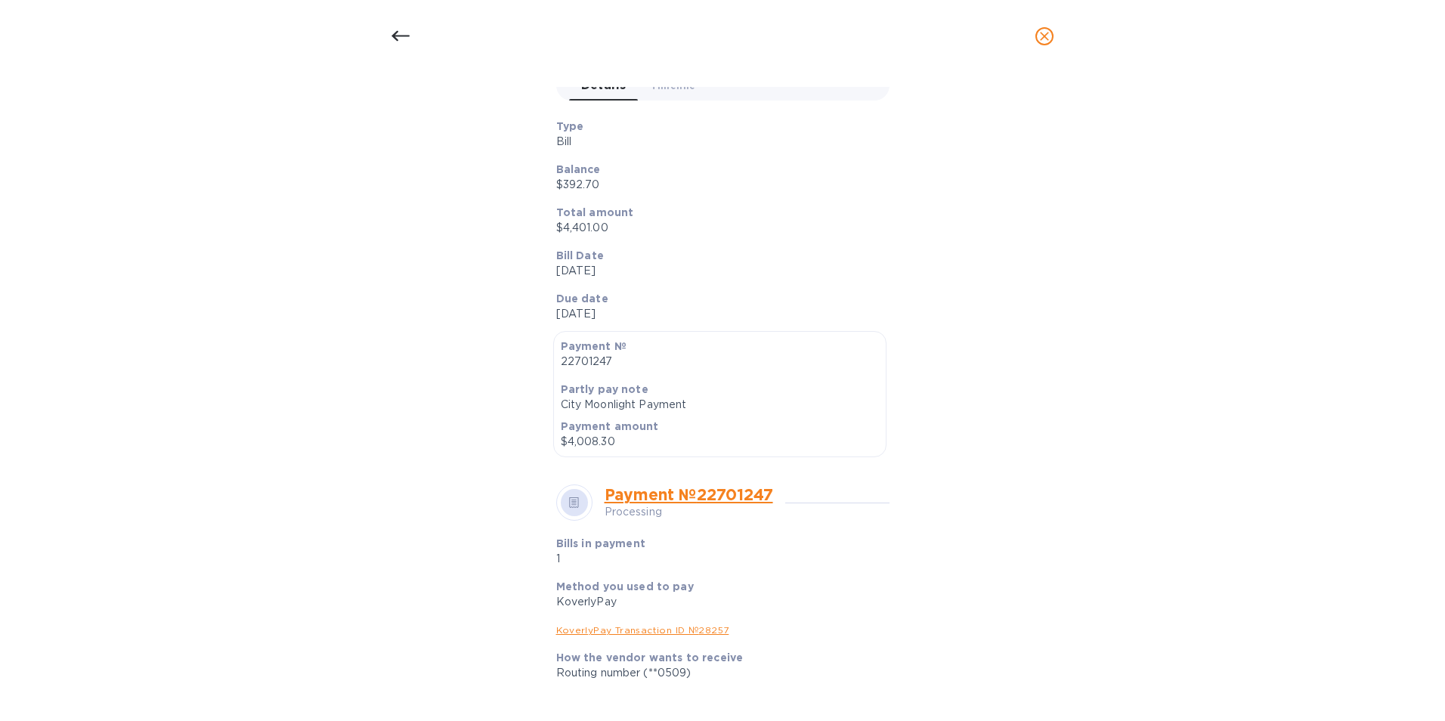
scroll to position [151, 0]
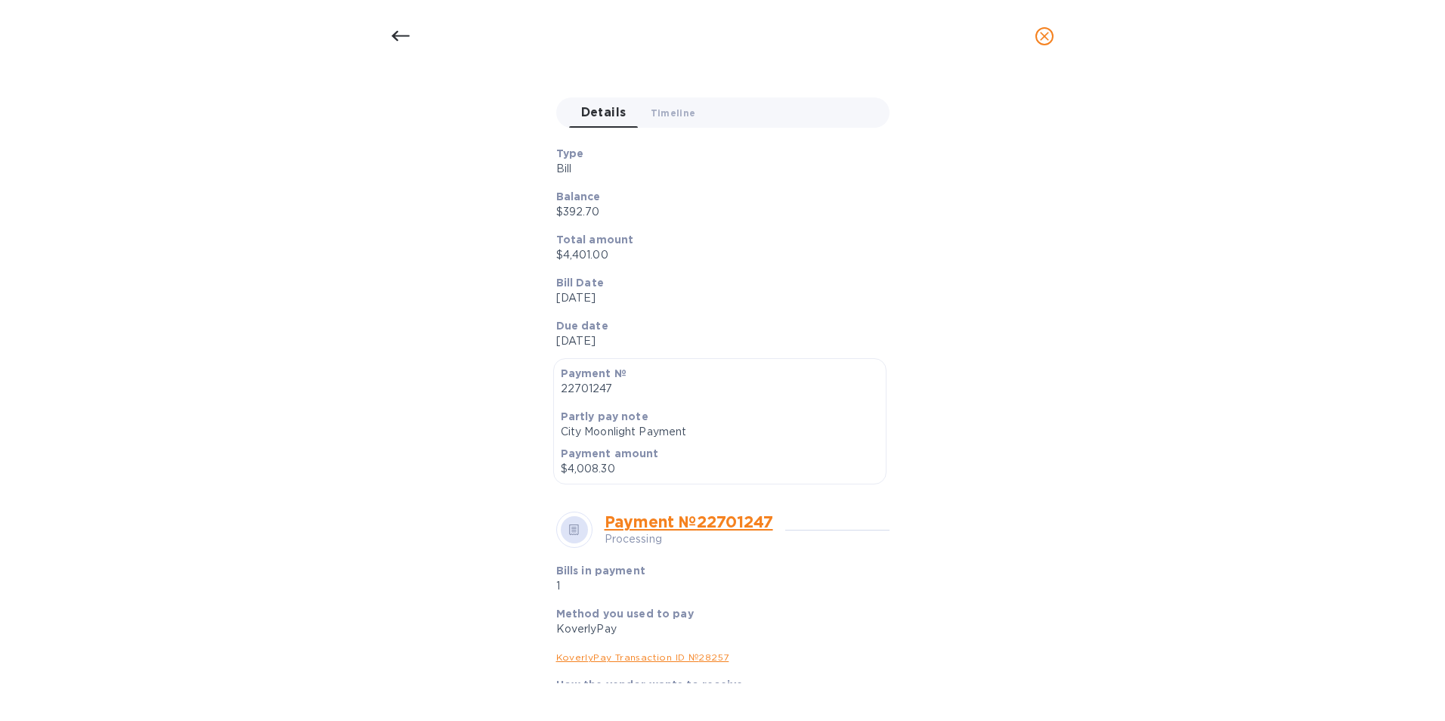
click at [582, 387] on p "22701247" at bounding box center [720, 389] width 318 height 16
copy p "22701247"
click at [391, 35] on icon at bounding box center [400, 36] width 18 height 18
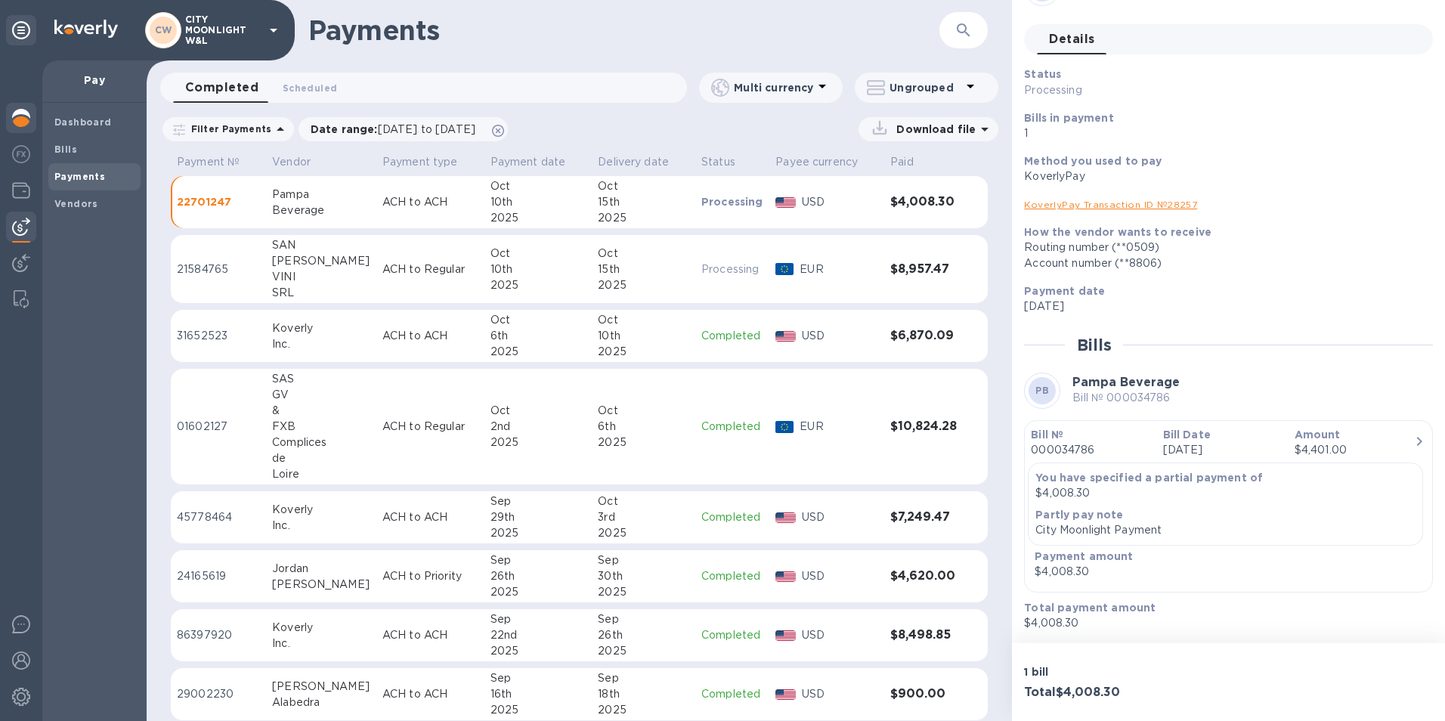
click at [8, 120] on div at bounding box center [21, 119] width 30 height 33
